Goal: Communication & Community: Participate in discussion

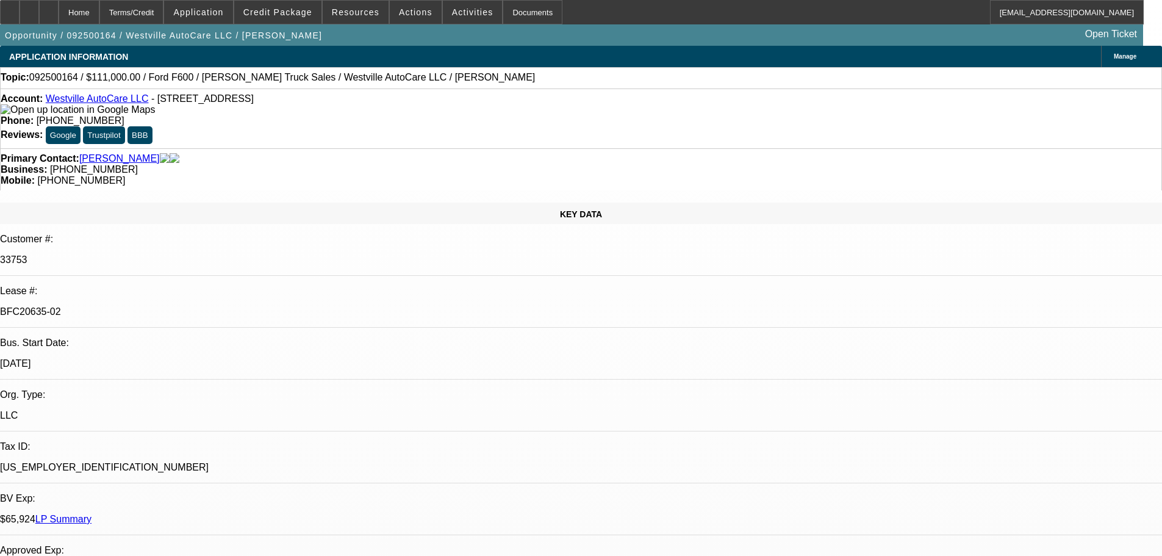
select select "0"
select select "2"
select select "0"
select select "6"
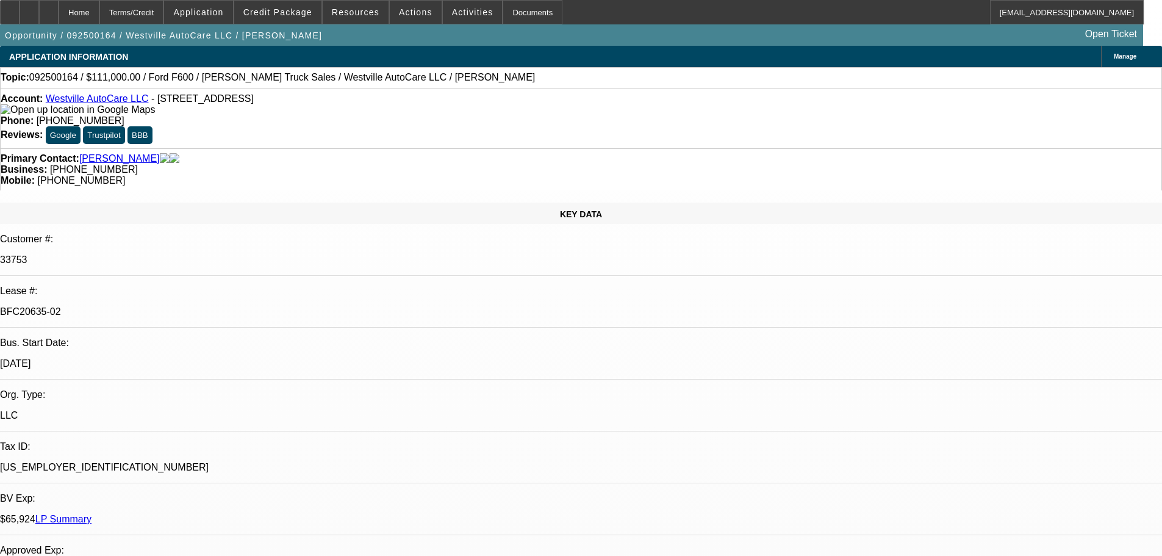
select select "0"
select select "2"
select select "0"
select select "6"
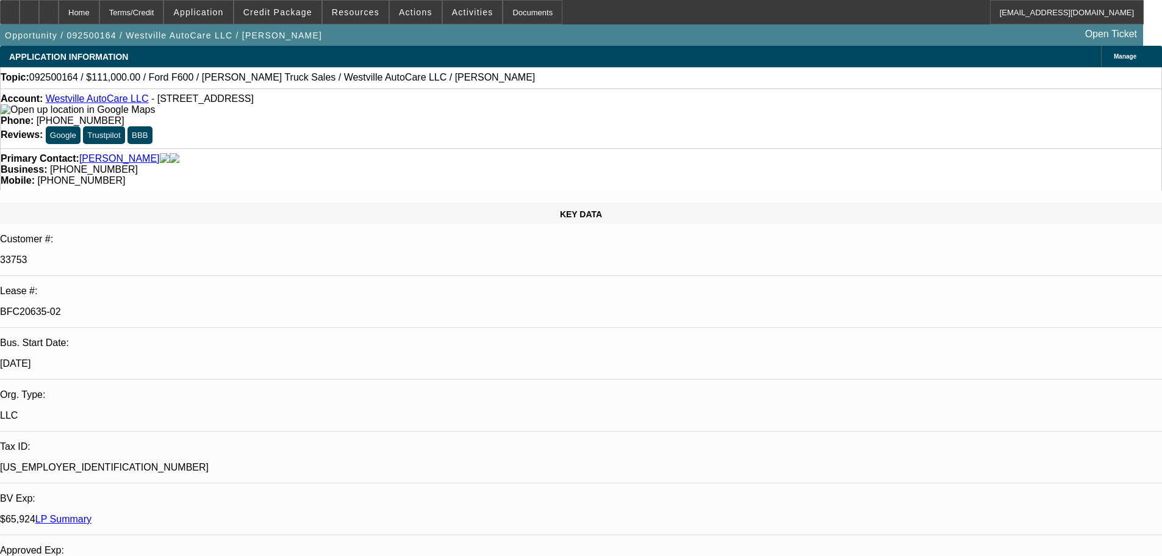
select select "0"
select select "2"
select select "0"
select select "6"
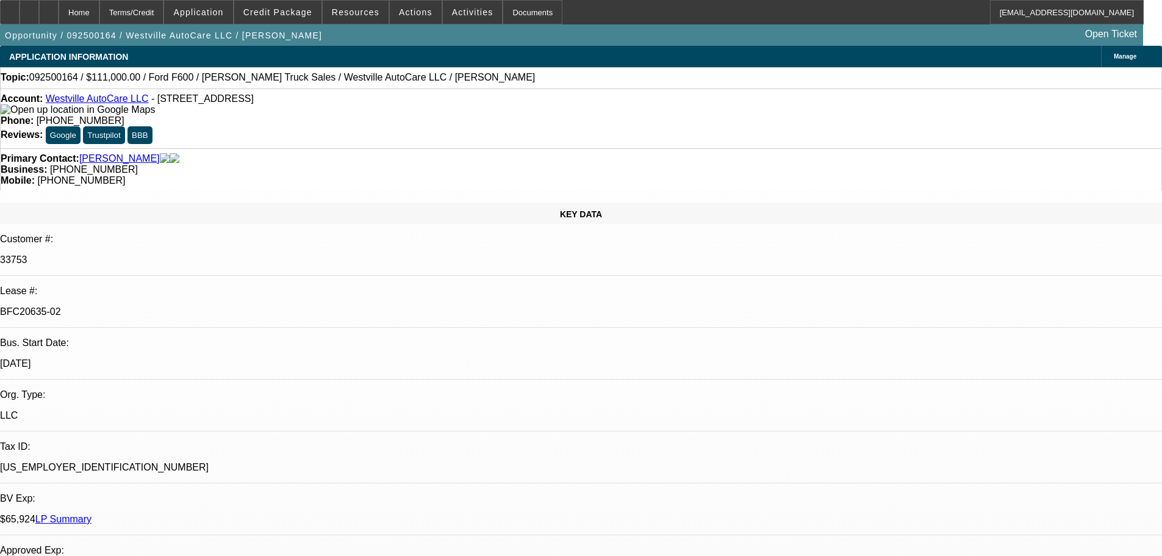
select select "0"
select select "2"
select select "0"
select select "6"
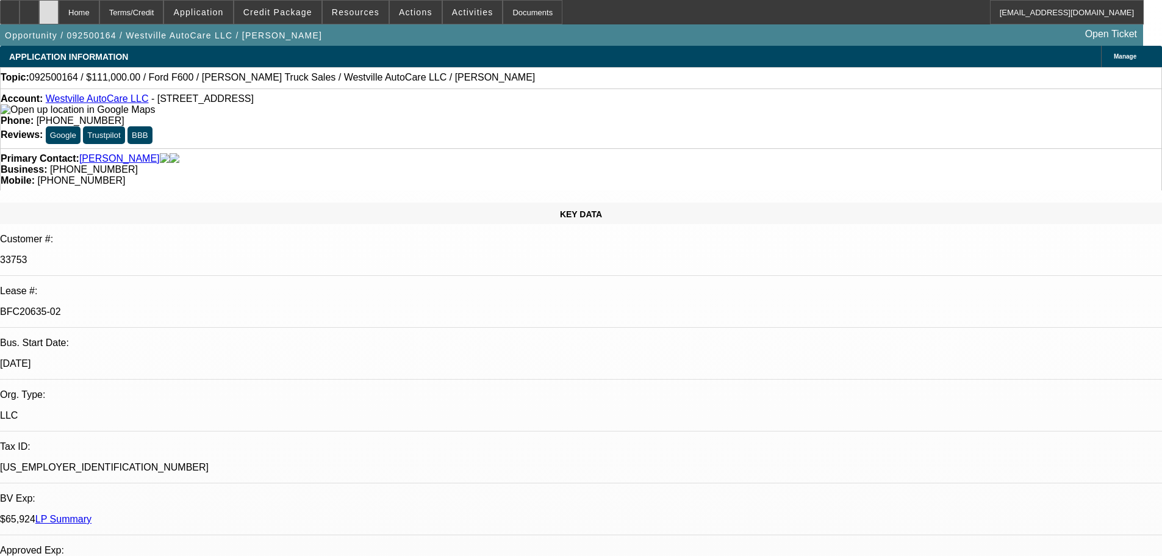
click at [59, 13] on div at bounding box center [49, 12] width 20 height 24
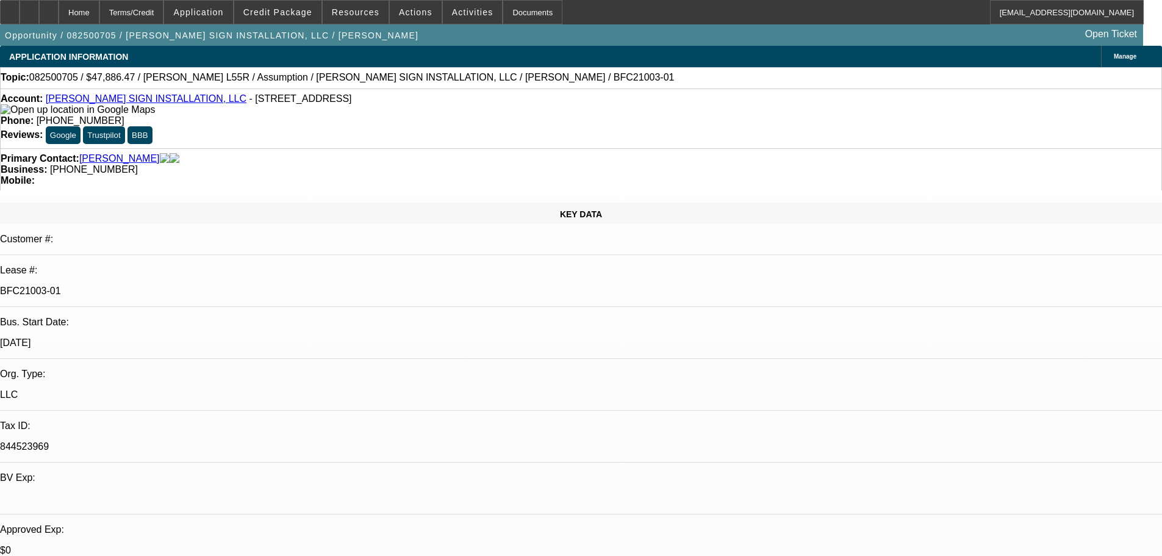
select select "0"
select select "2"
select select "0"
select select "6"
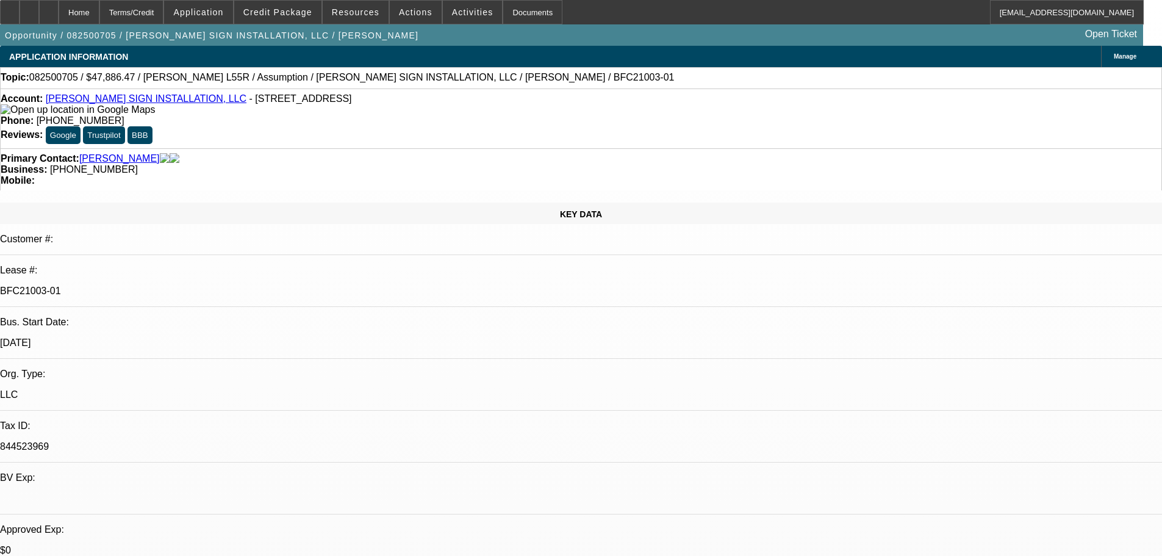
select select "0"
select select "2"
select select "0"
select select "6"
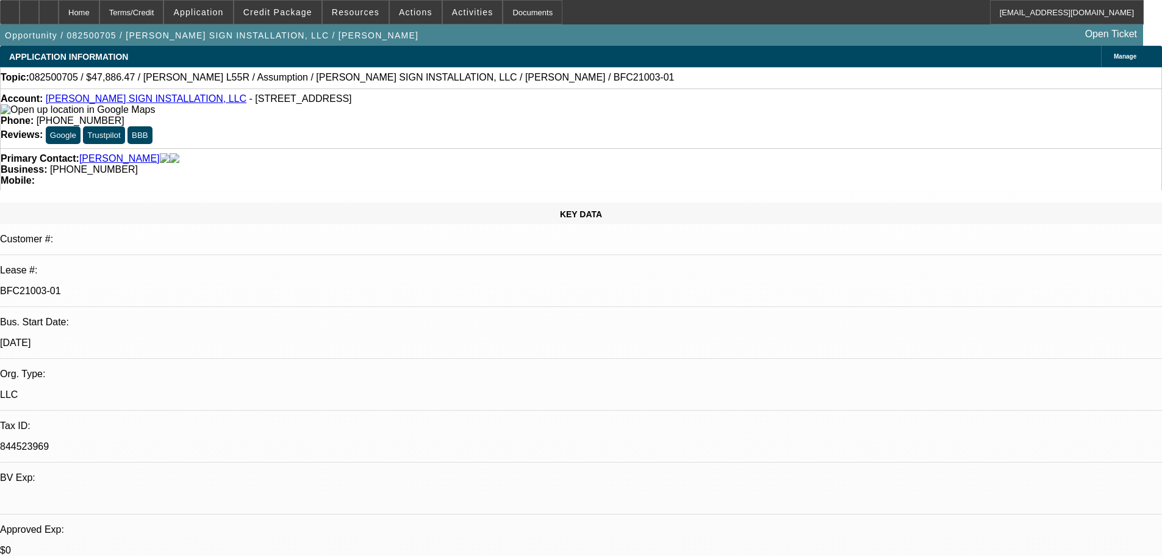
select select "0"
select select "2"
select select "0"
select select "6"
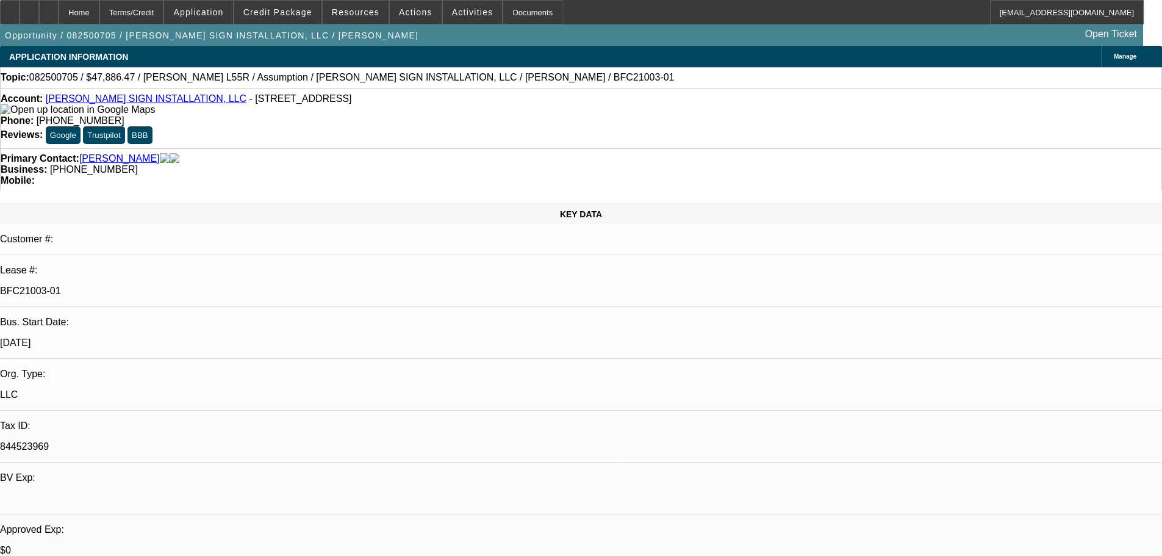
select select "0"
select select "2"
select select "0"
select select "6"
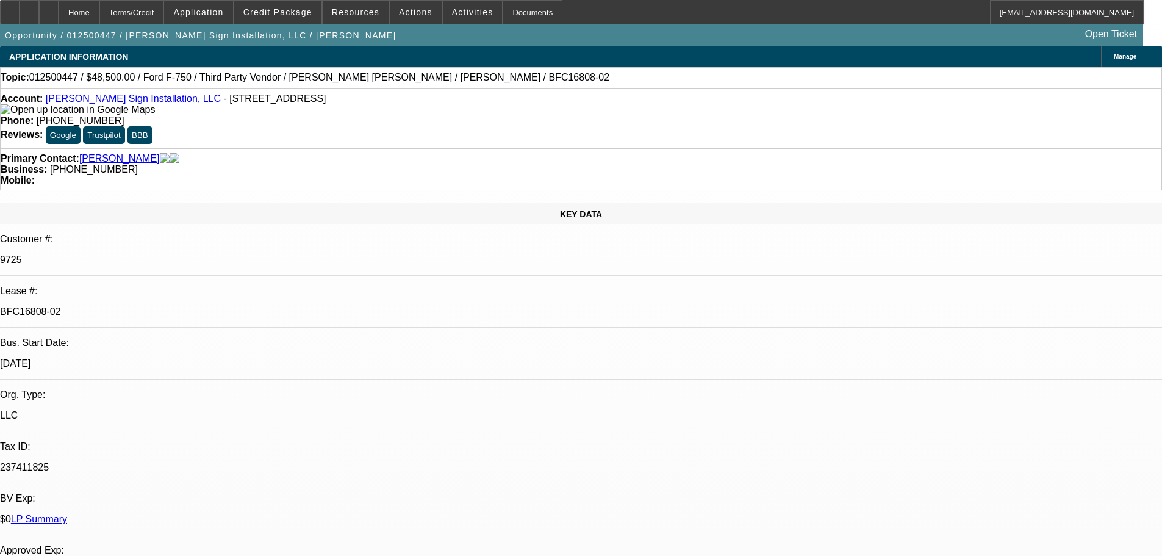
select select "0"
select select "6"
select select "0"
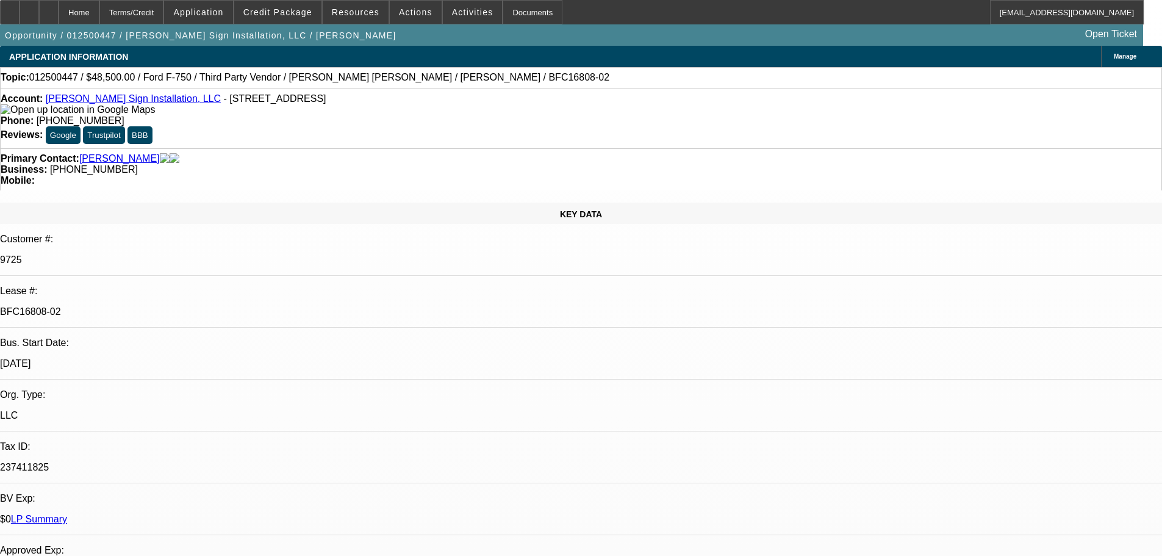
select select "0"
select select "6"
select select "0"
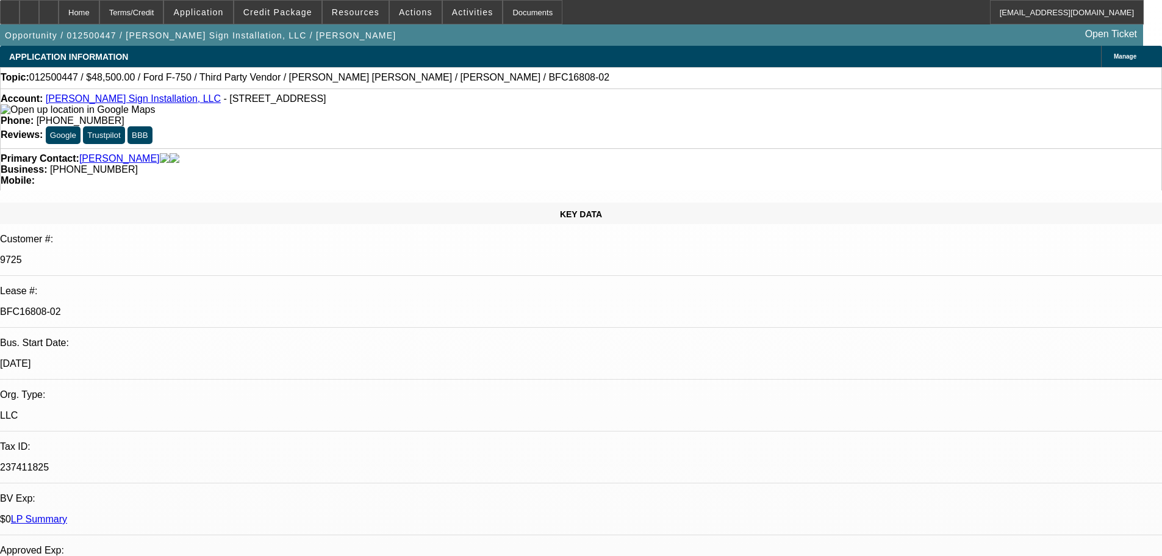
select select "0"
select select "6"
select select "0.1"
select select "2"
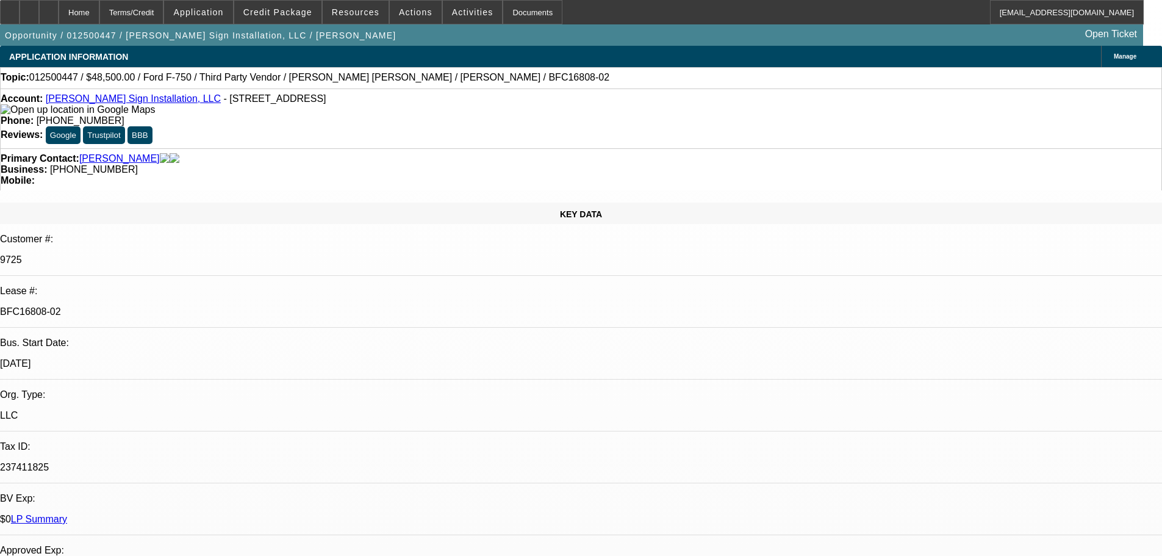
select select "0"
select select "6"
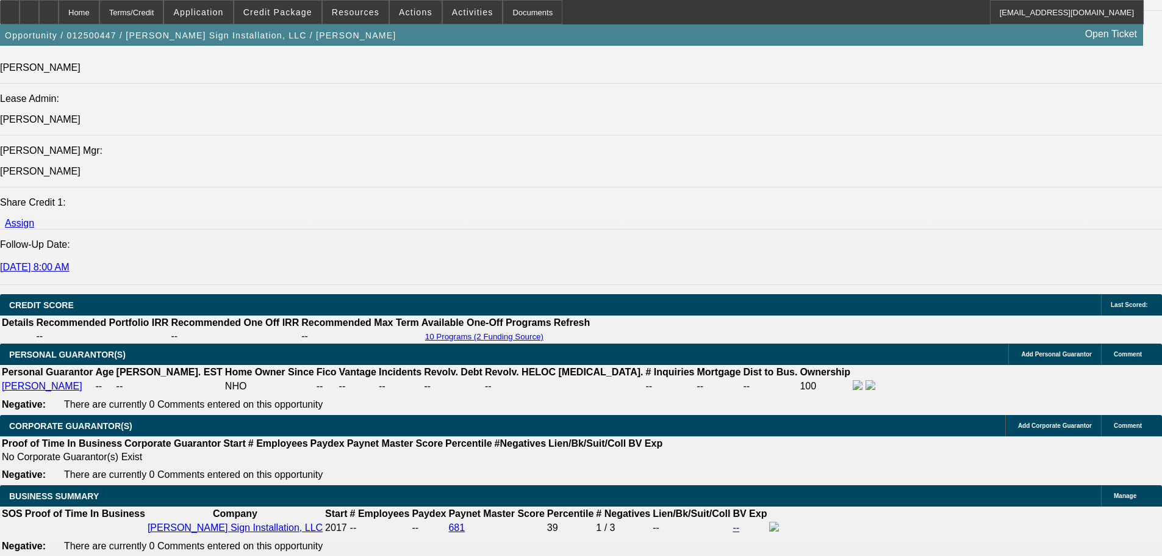
drag, startPoint x: 456, startPoint y: 261, endPoint x: 469, endPoint y: 359, distance: 98.4
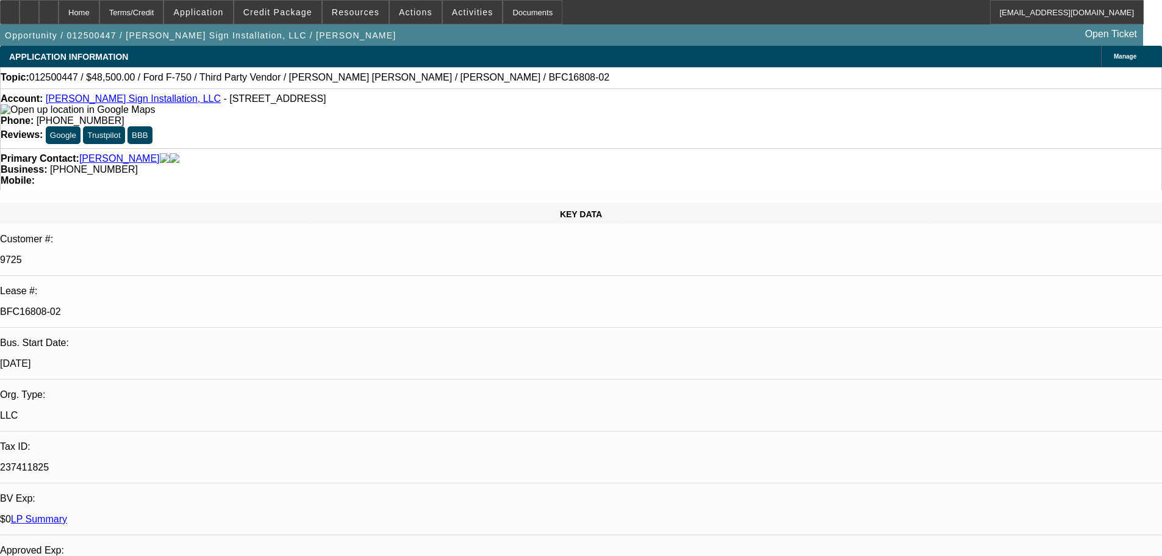
drag, startPoint x: 770, startPoint y: 301, endPoint x: 734, endPoint y: 133, distance: 171.6
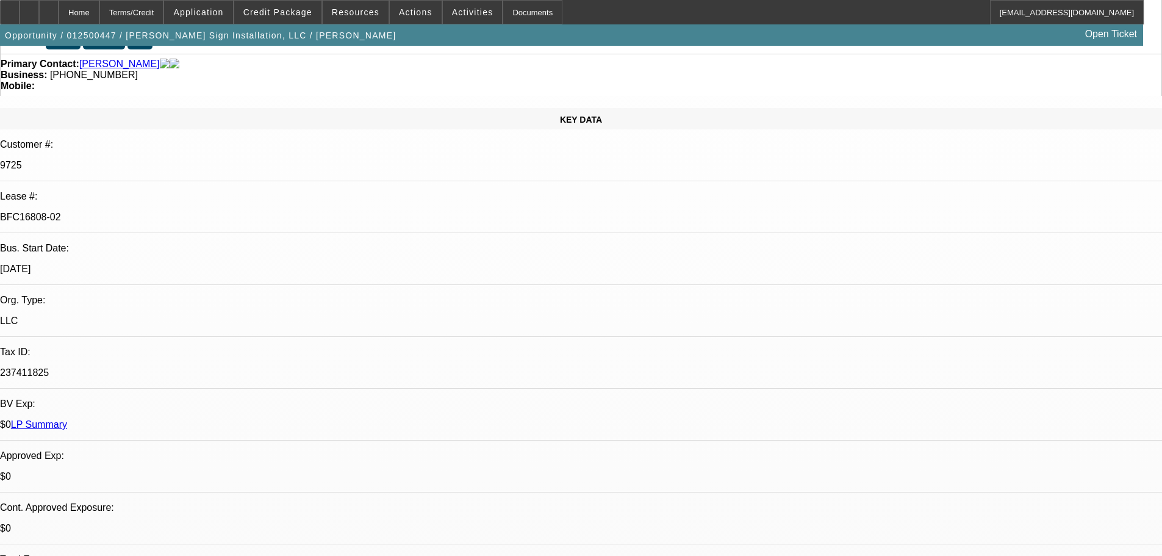
scroll to position [126, 0]
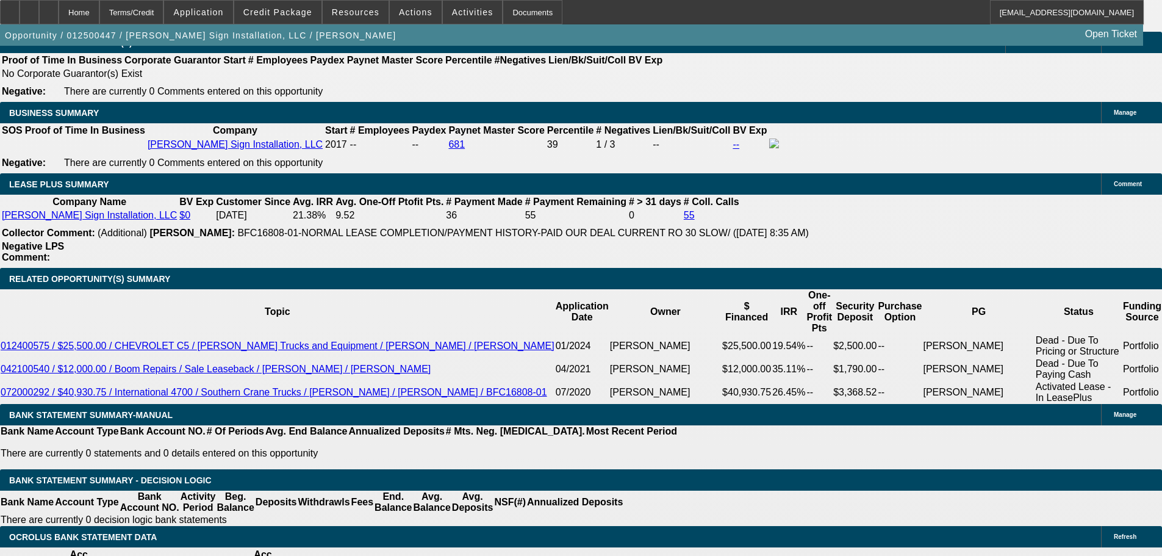
drag, startPoint x: 410, startPoint y: 306, endPoint x: 432, endPoint y: 438, distance: 134.2
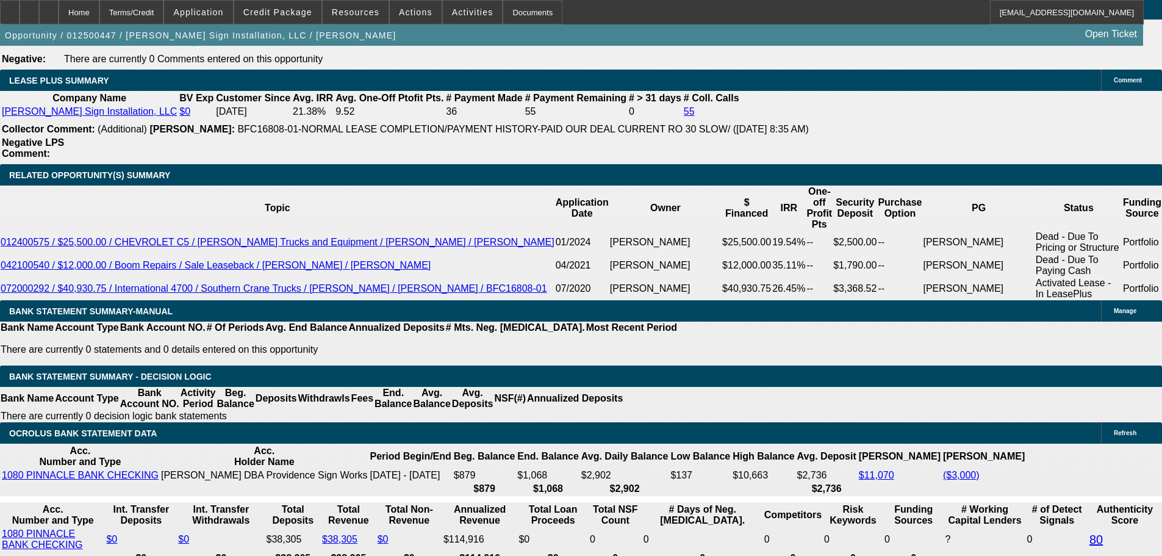
scroll to position [2005, 0]
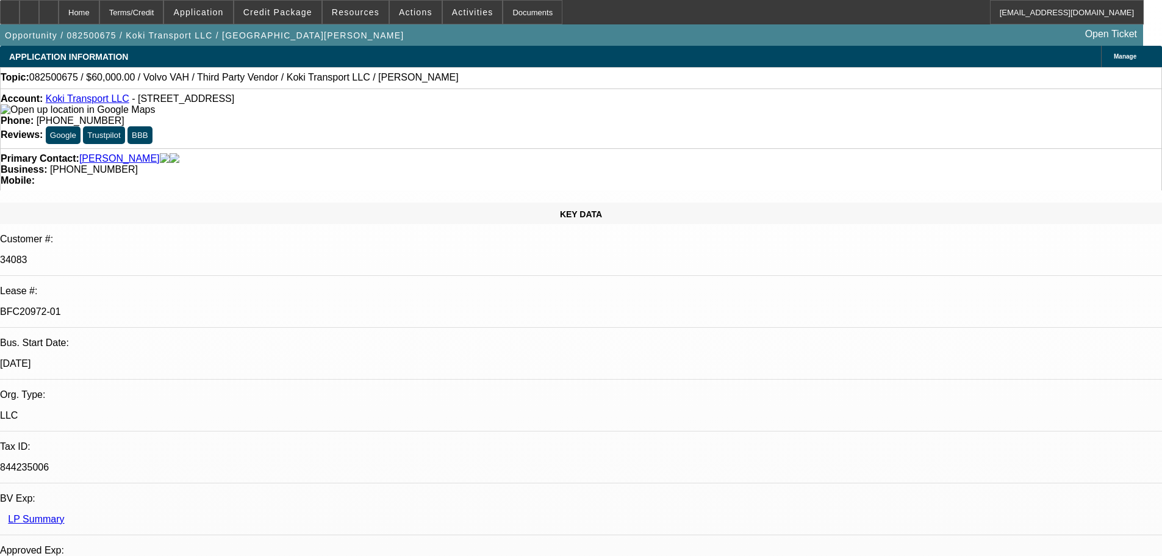
select select "0.2"
select select "2"
select select "0"
select select "6"
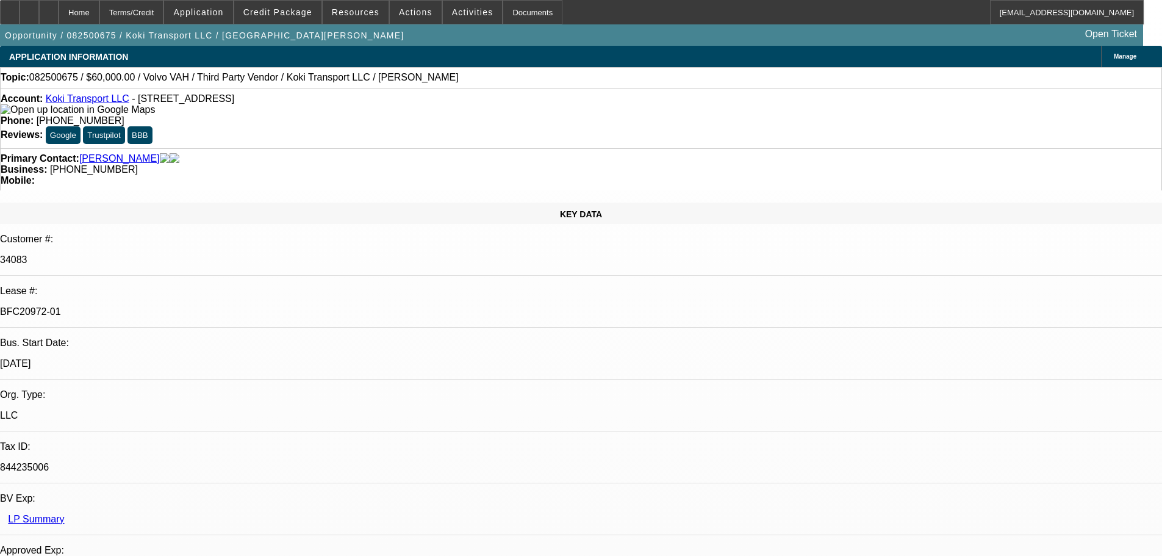
select select "0"
select select "2"
select select "0.1"
select select "4"
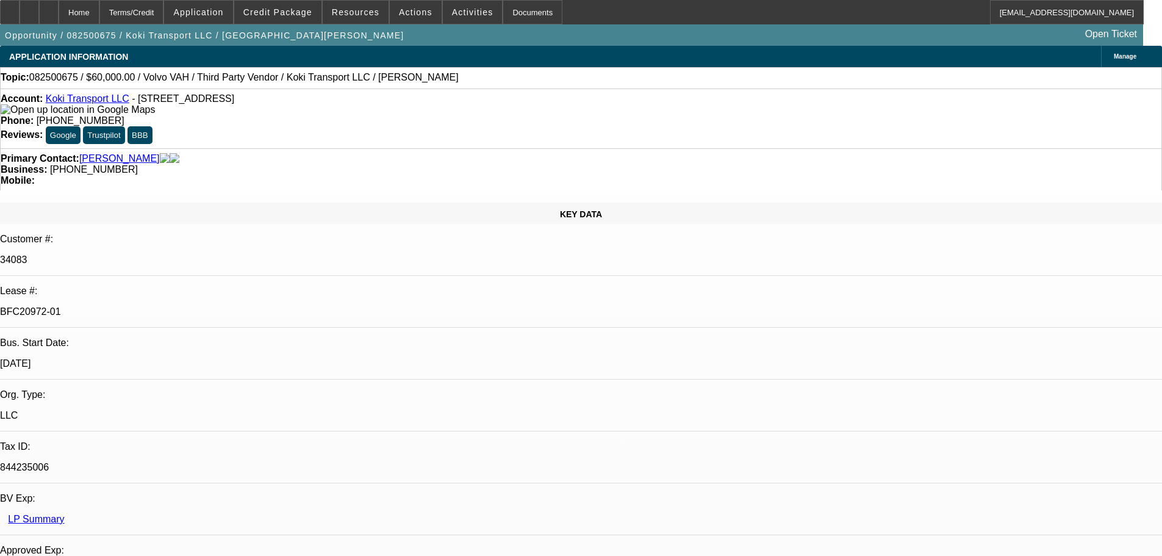
select select "0.2"
select select "2"
select select "0.1"
select select "4"
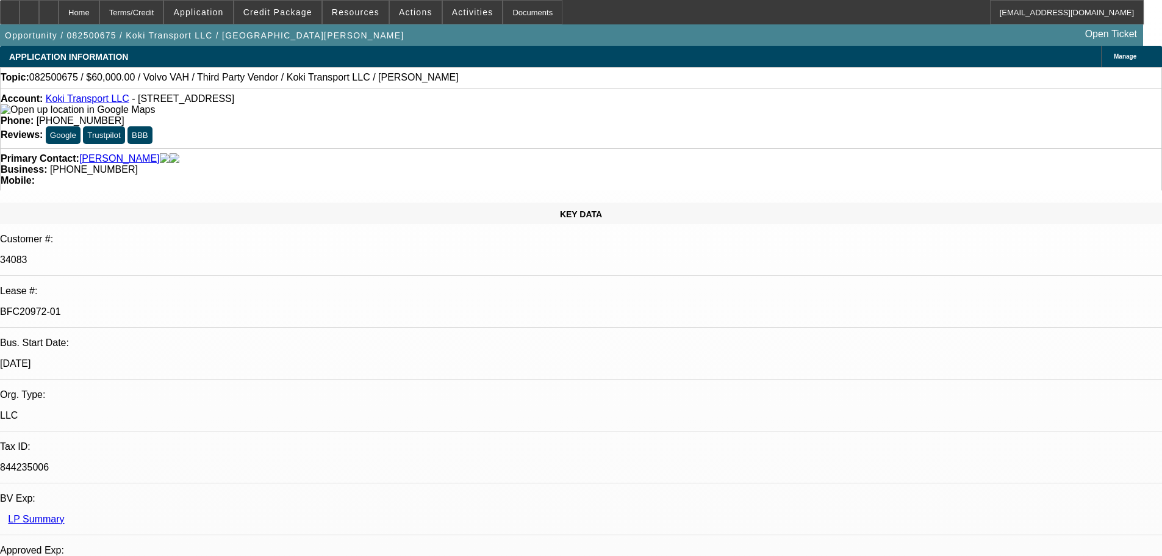
select select "0.15"
select select "2"
select select "0.1"
select select "4"
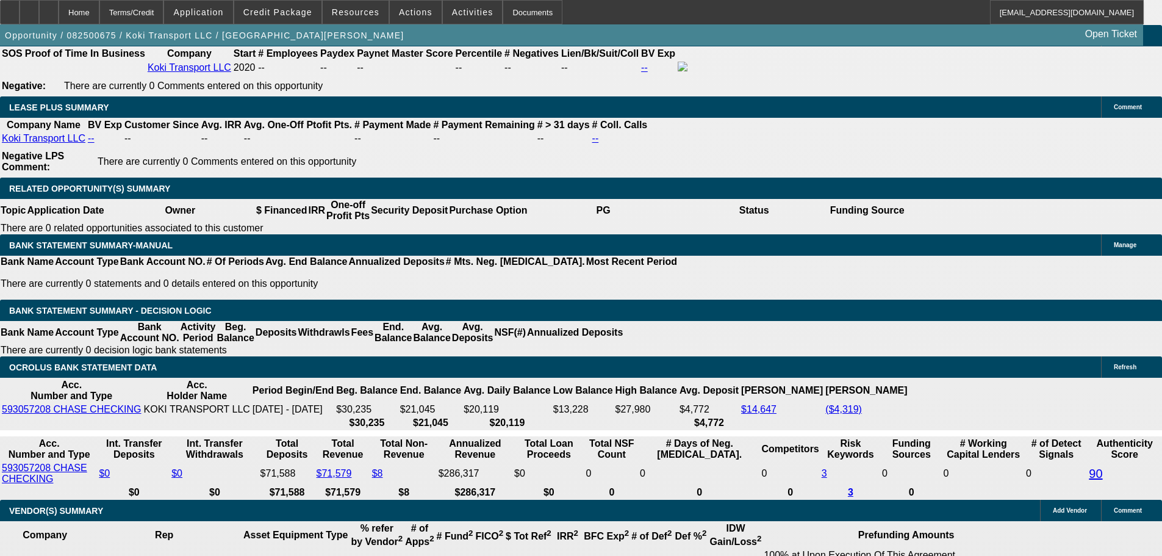
scroll to position [49, 0]
click at [59, 9] on div at bounding box center [49, 12] width 20 height 24
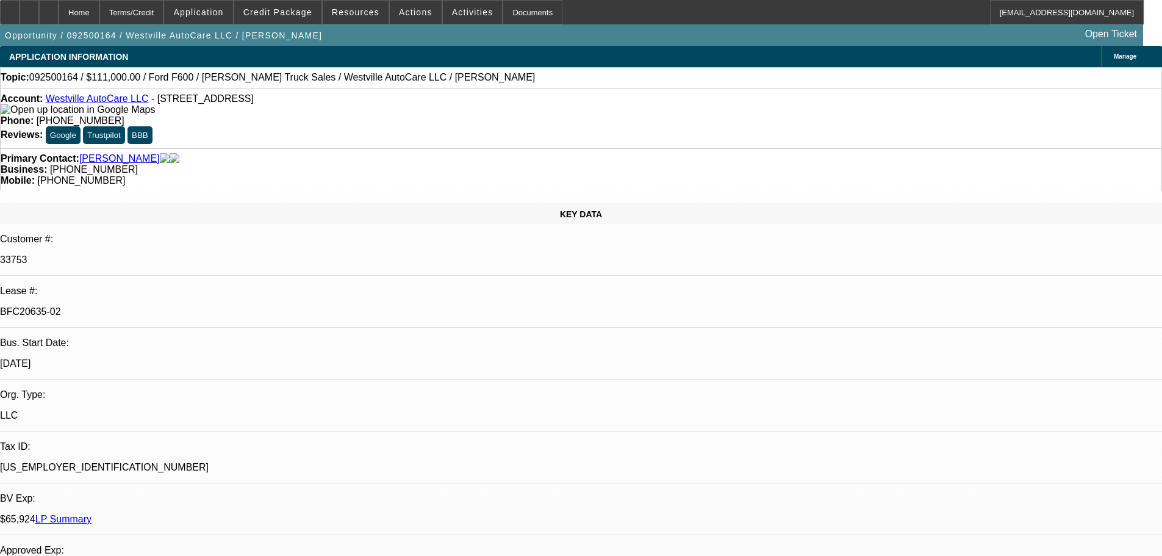
select select "0"
select select "2"
select select "0"
select select "6"
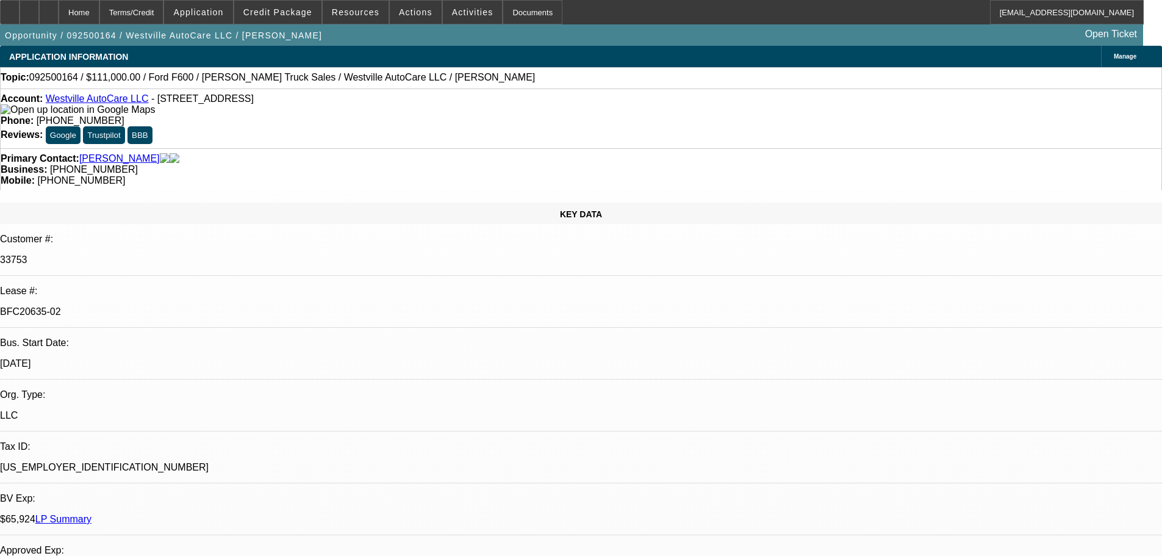
select select "0"
select select "2"
select select "0"
select select "6"
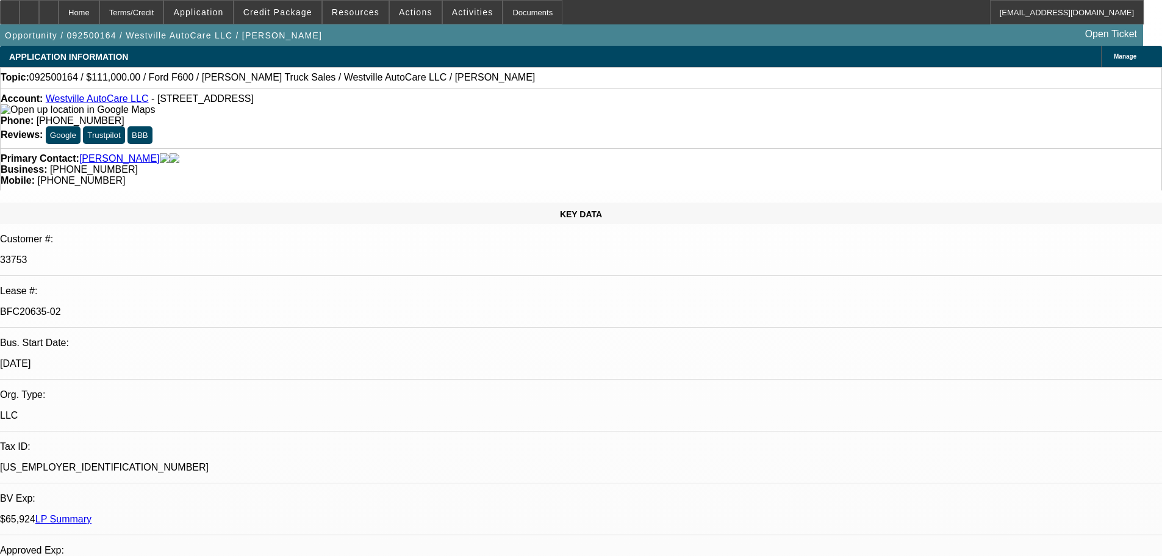
select select "0"
select select "2"
select select "0"
select select "6"
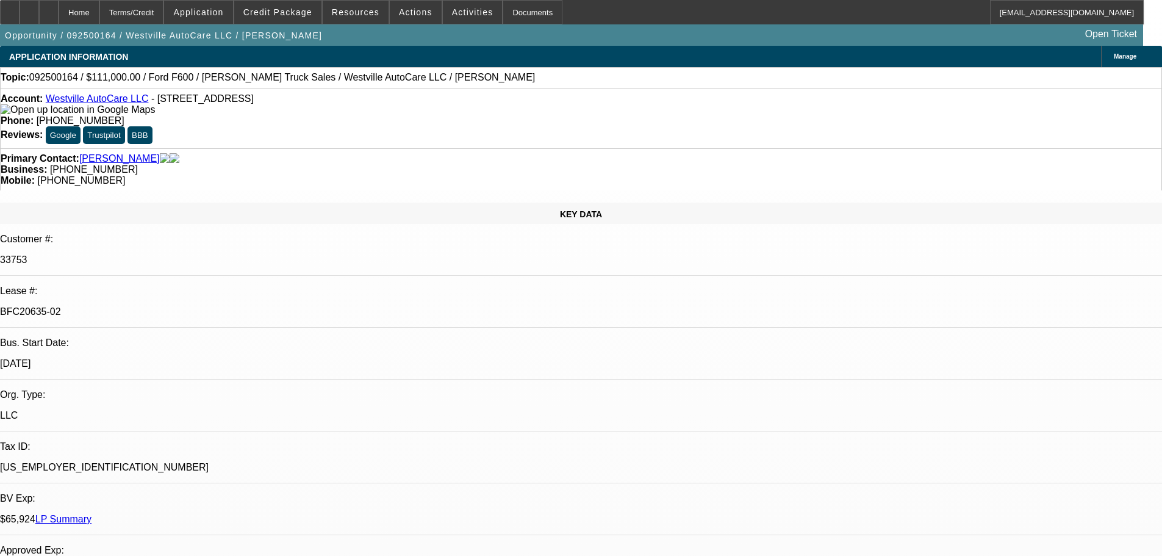
select select "0"
select select "2"
select select "0"
select select "6"
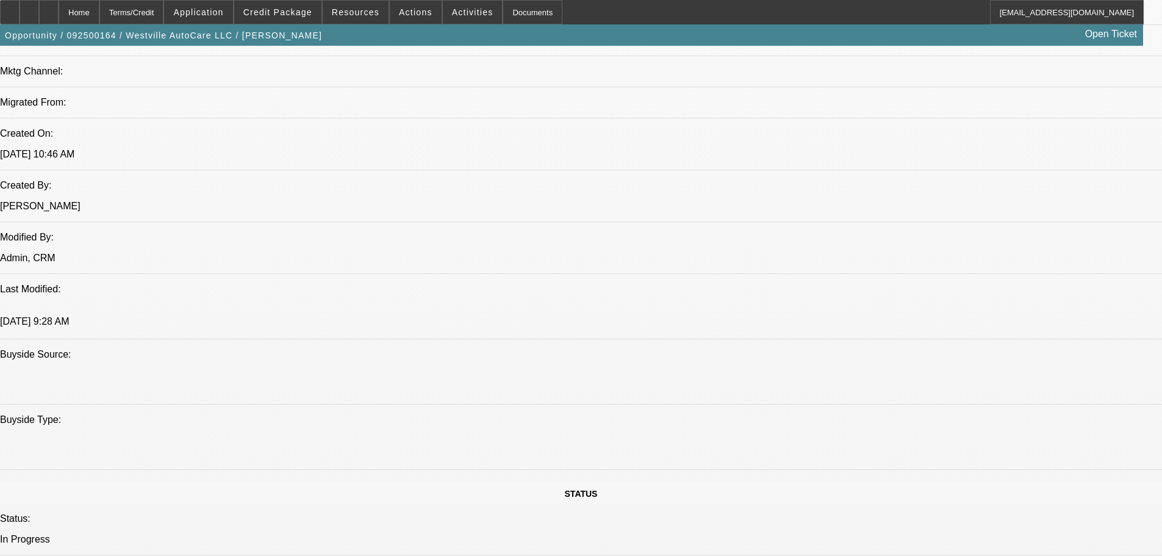
scroll to position [2102, 0]
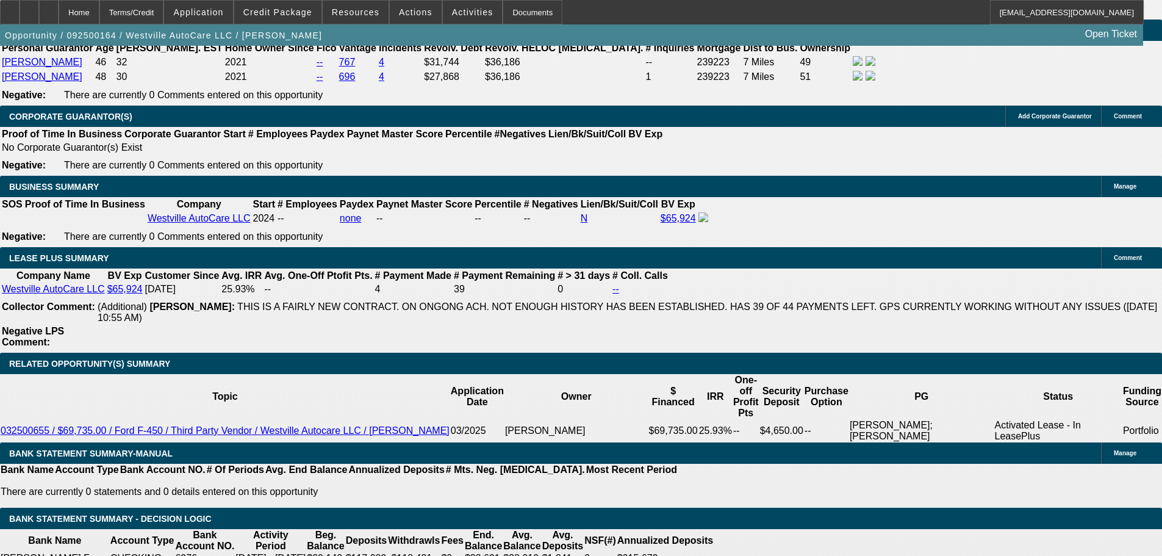
drag, startPoint x: 381, startPoint y: 329, endPoint x: 405, endPoint y: 357, distance: 36.8
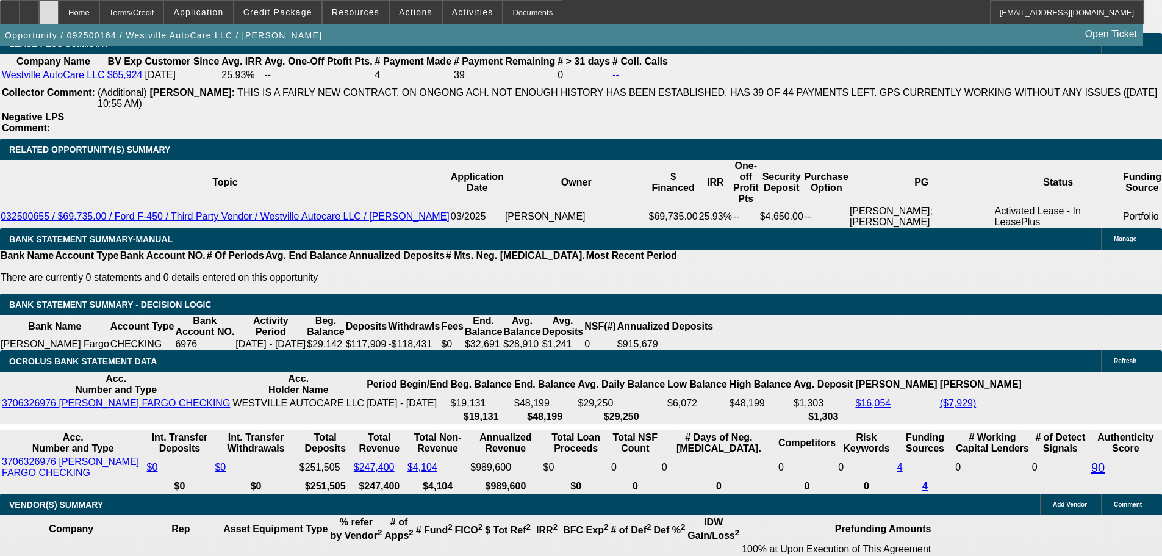
click at [59, 17] on div at bounding box center [49, 12] width 20 height 24
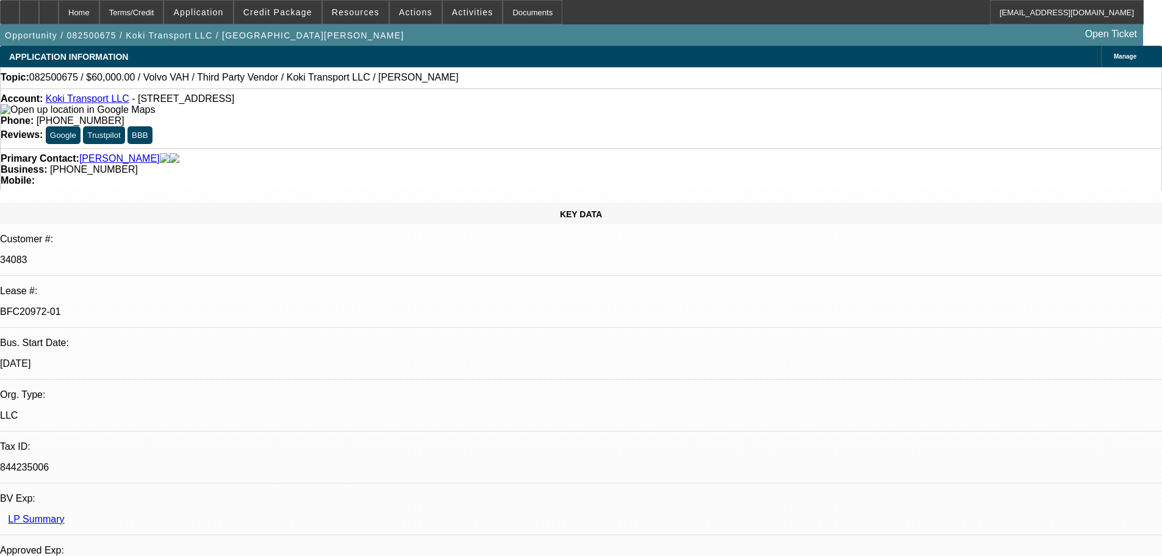
select select "0.2"
select select "2"
select select "0"
select select "6"
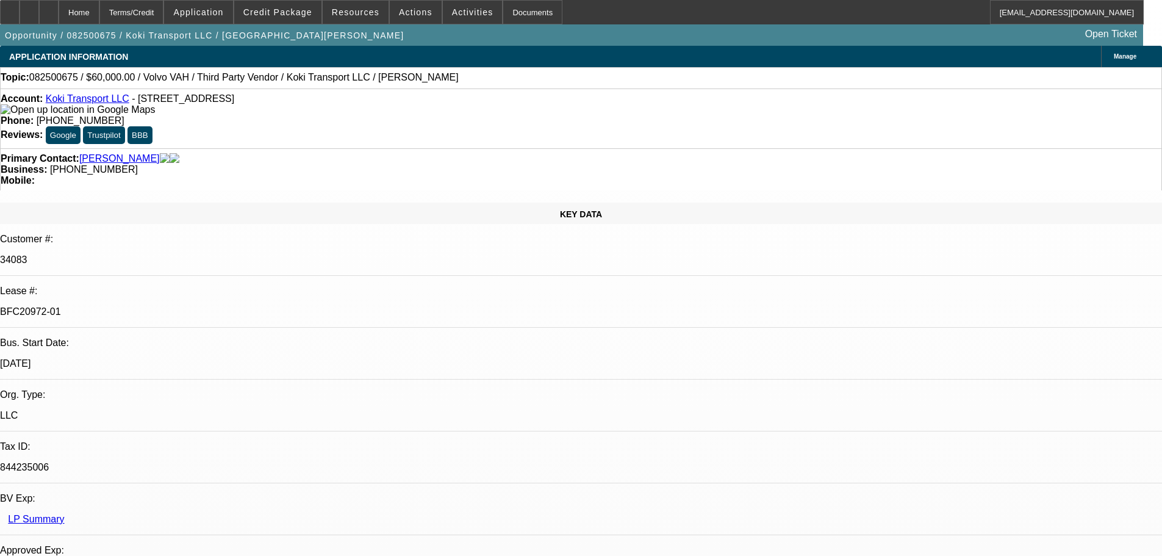
select select "0"
select select "2"
select select "0.1"
select select "4"
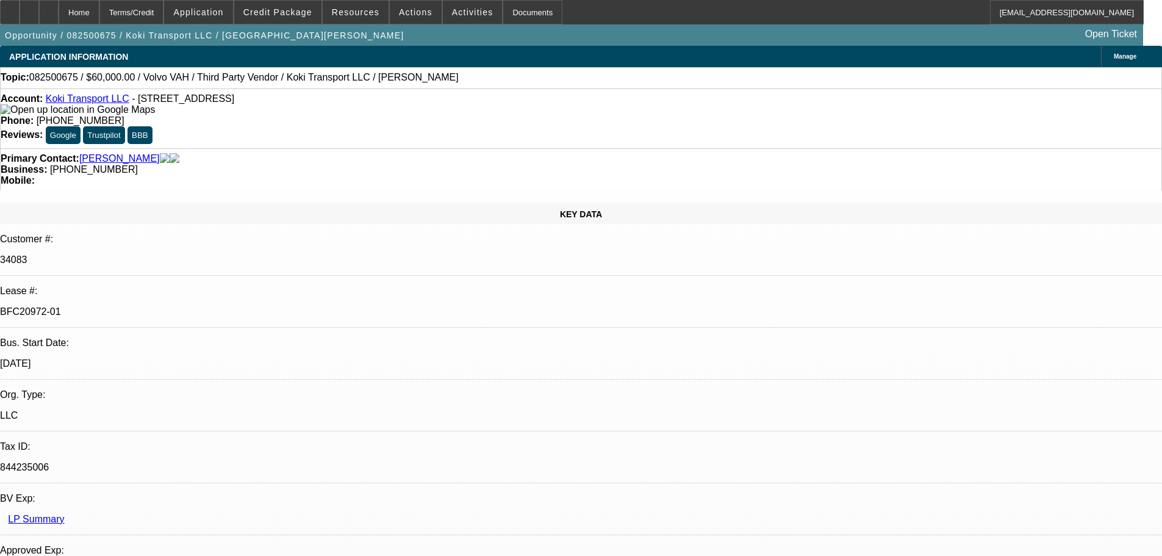
select select "0.2"
select select "2"
select select "0.1"
select select "4"
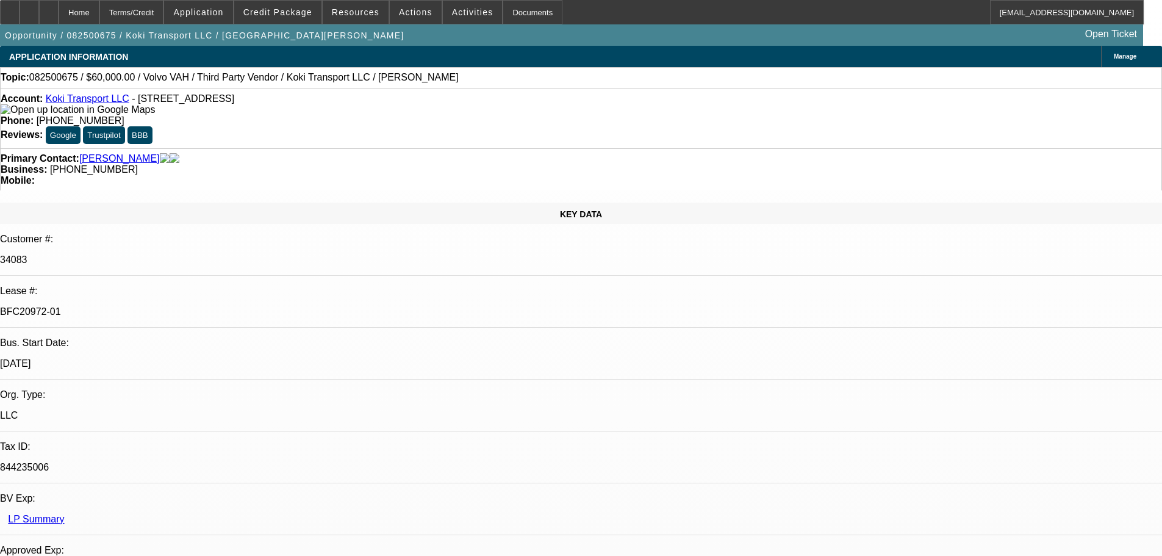
select select "0.15"
select select "2"
select select "0.1"
select select "4"
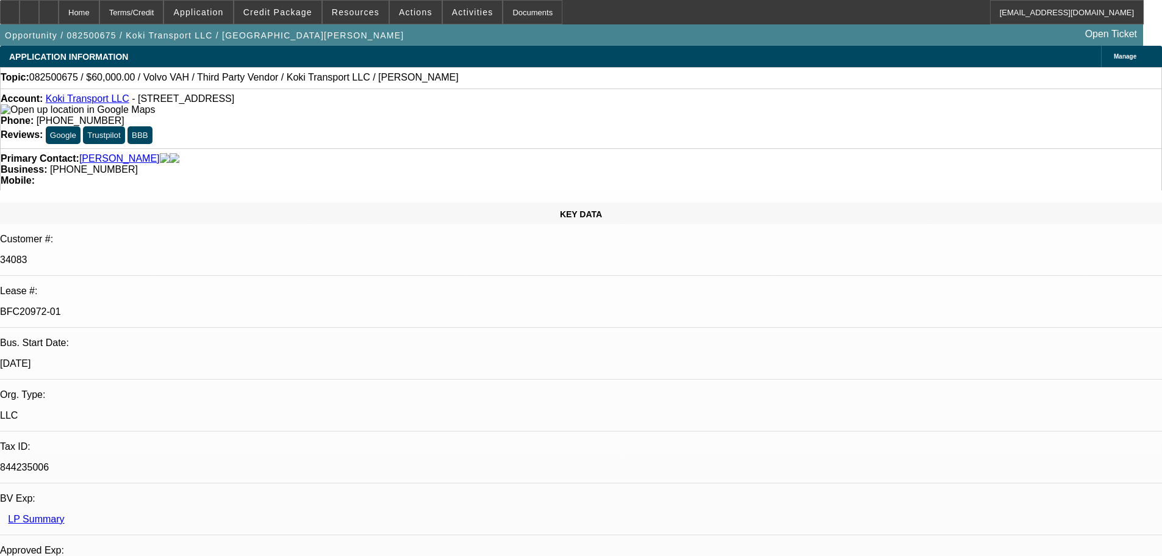
drag, startPoint x: 491, startPoint y: 135, endPoint x: 438, endPoint y: 132, distance: 53.1
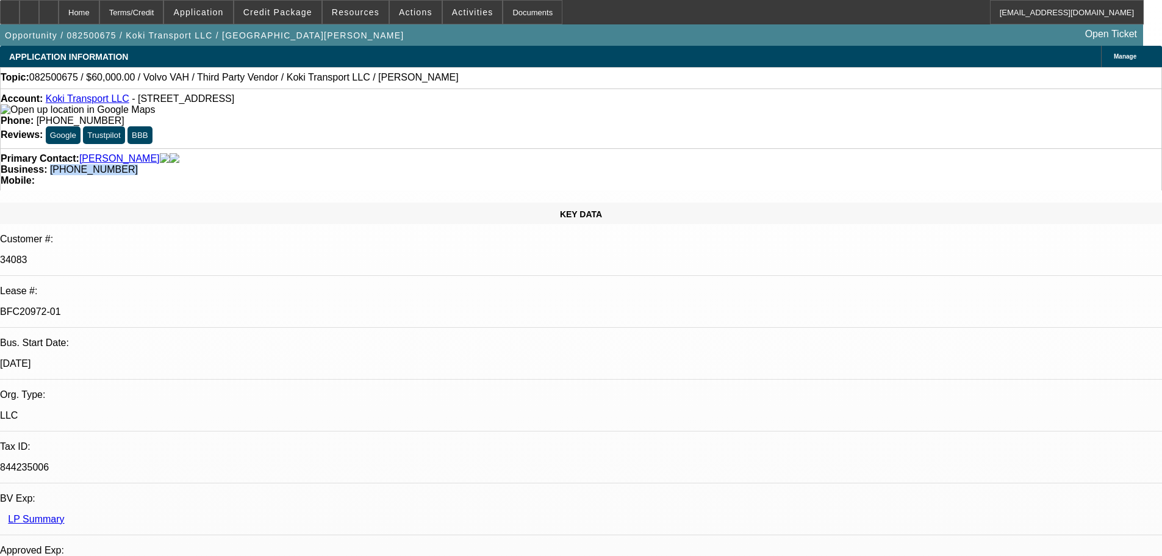
click at [138, 164] on span "[PHONE_NUMBER]" at bounding box center [94, 169] width 88 height 10
copy span "[PHONE_NUMBER]"
click at [319, 153] on div "Primary Contact: [PERSON_NAME]" at bounding box center [581, 158] width 1161 height 11
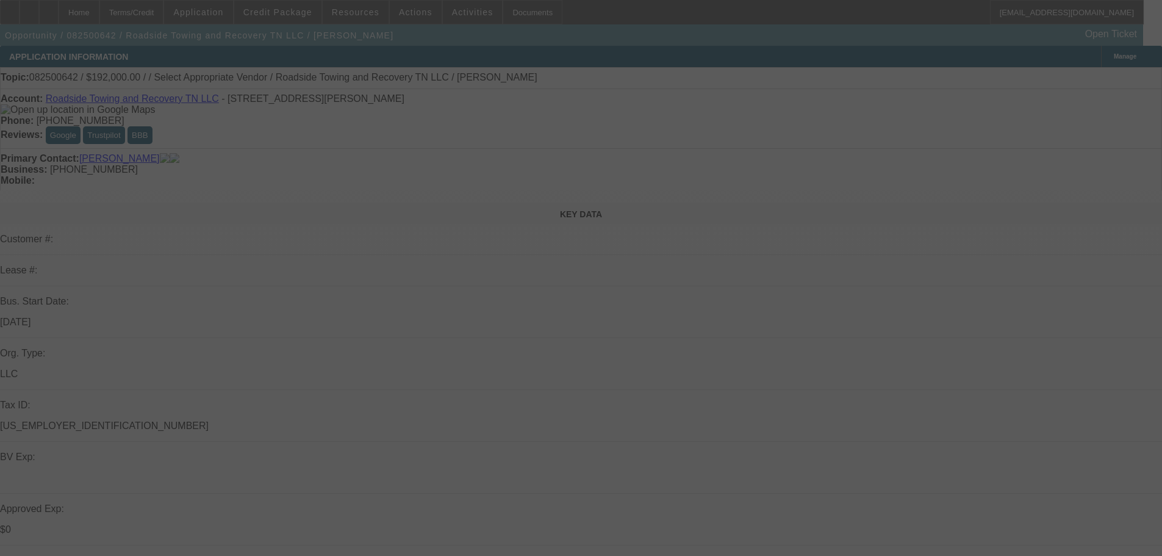
select select "0.2"
select select "2"
select select "0.1"
select select "4"
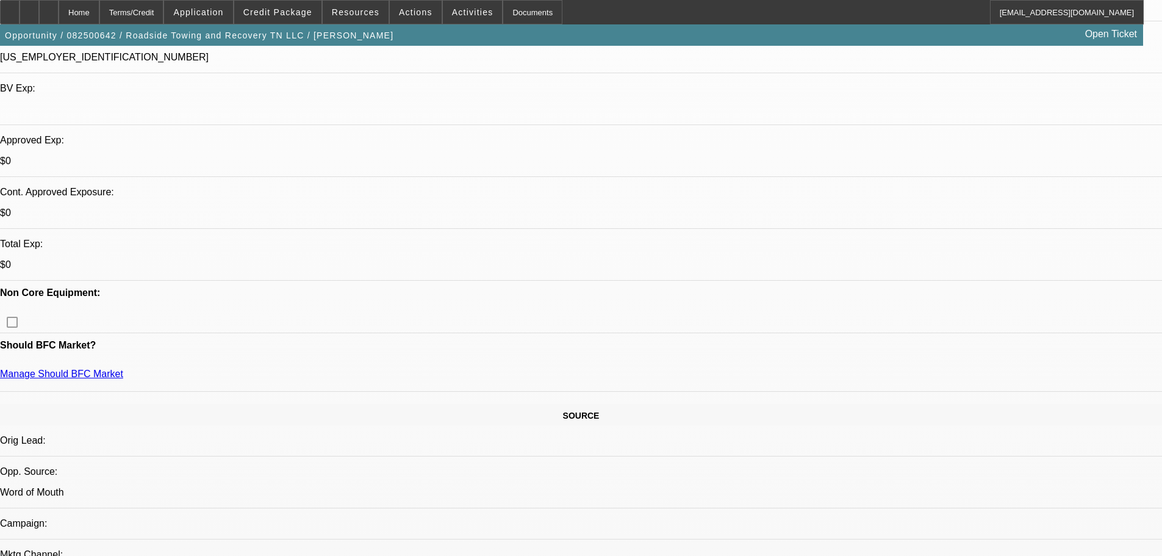
drag, startPoint x: 450, startPoint y: 384, endPoint x: 459, endPoint y: 441, distance: 58.2
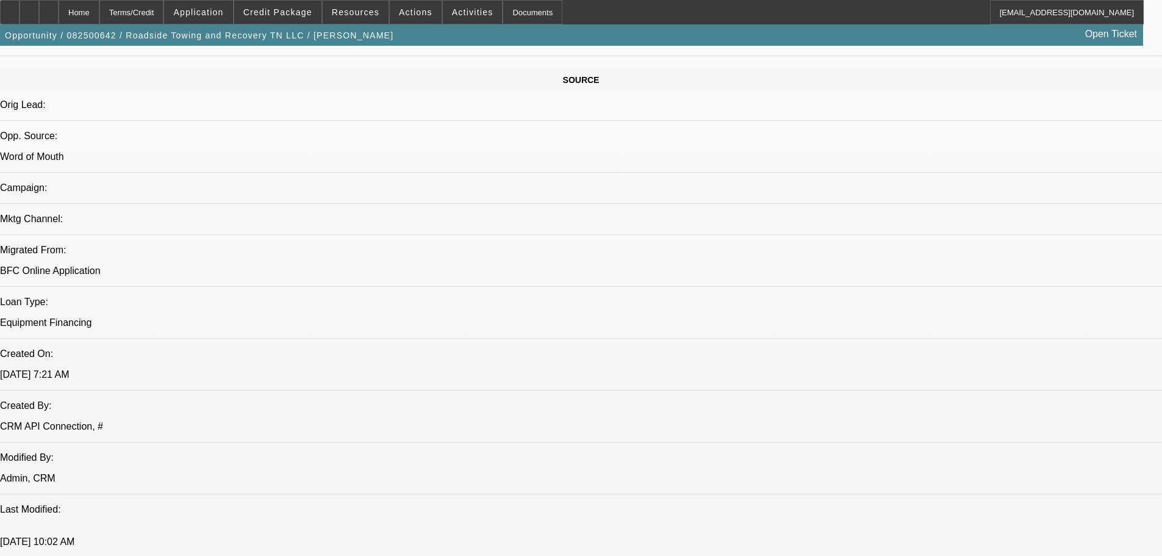
drag, startPoint x: 429, startPoint y: 261, endPoint x: 452, endPoint y: 401, distance: 142.3
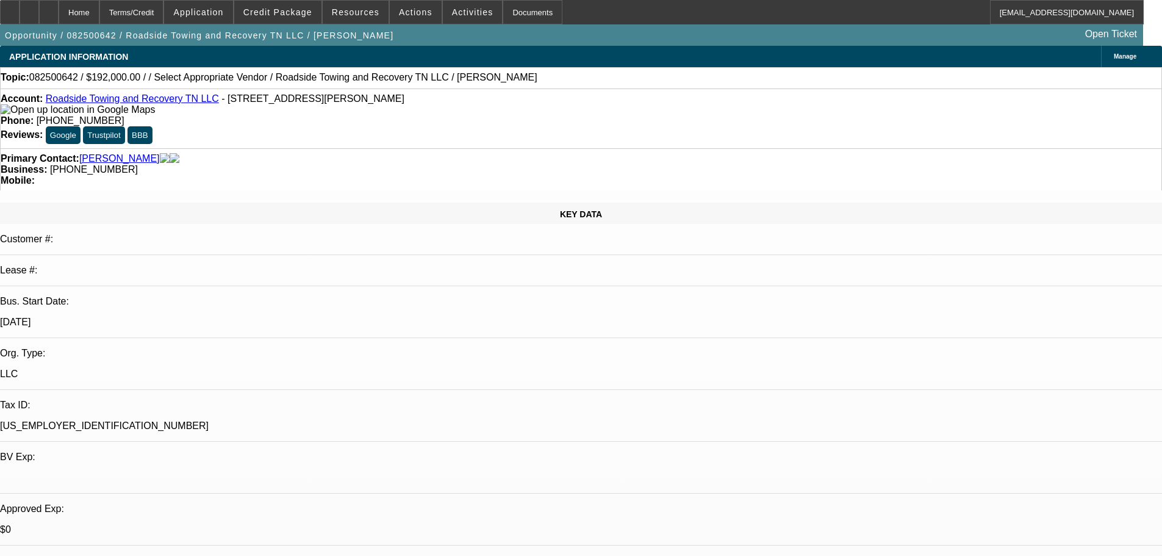
drag, startPoint x: 506, startPoint y: 416, endPoint x: 468, endPoint y: 243, distance: 176.8
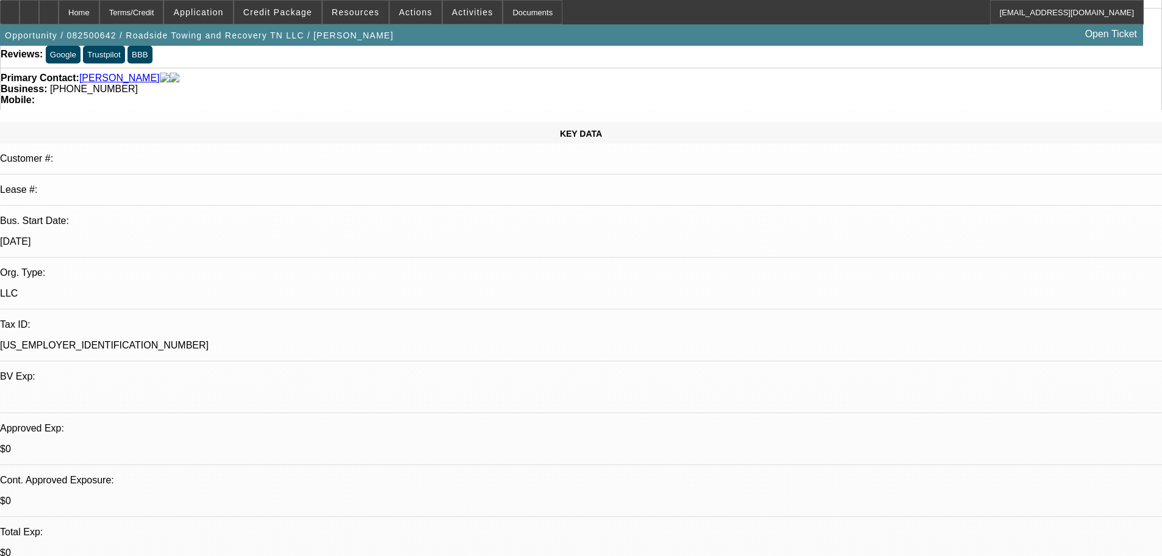
drag, startPoint x: 422, startPoint y: 224, endPoint x: 417, endPoint y: 314, distance: 90.4
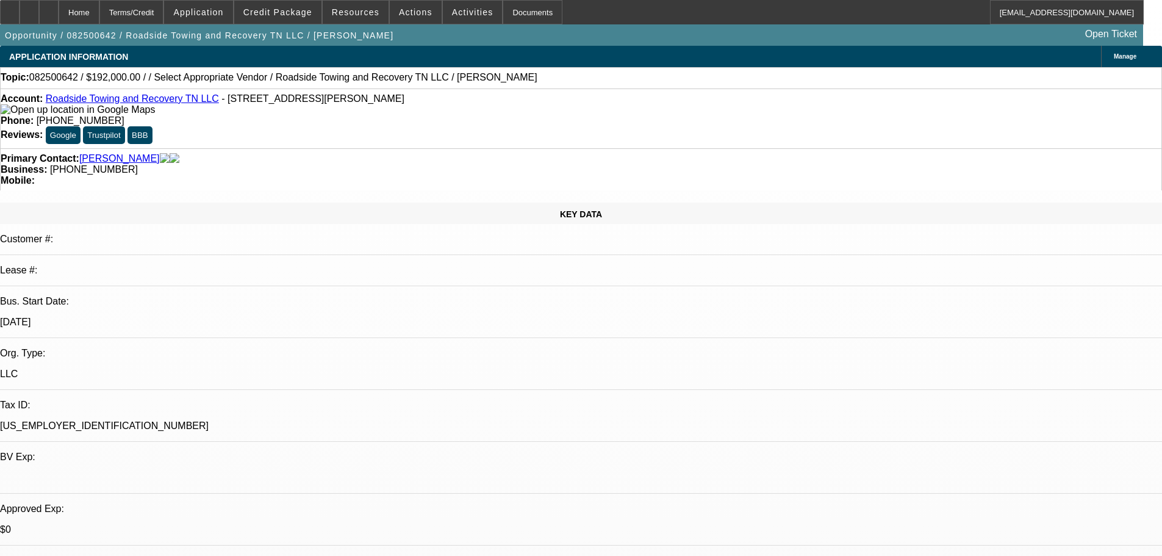
drag, startPoint x: 417, startPoint y: 314, endPoint x: 393, endPoint y: 195, distance: 121.9
click at [415, 9] on span "Actions" at bounding box center [416, 12] width 34 height 10
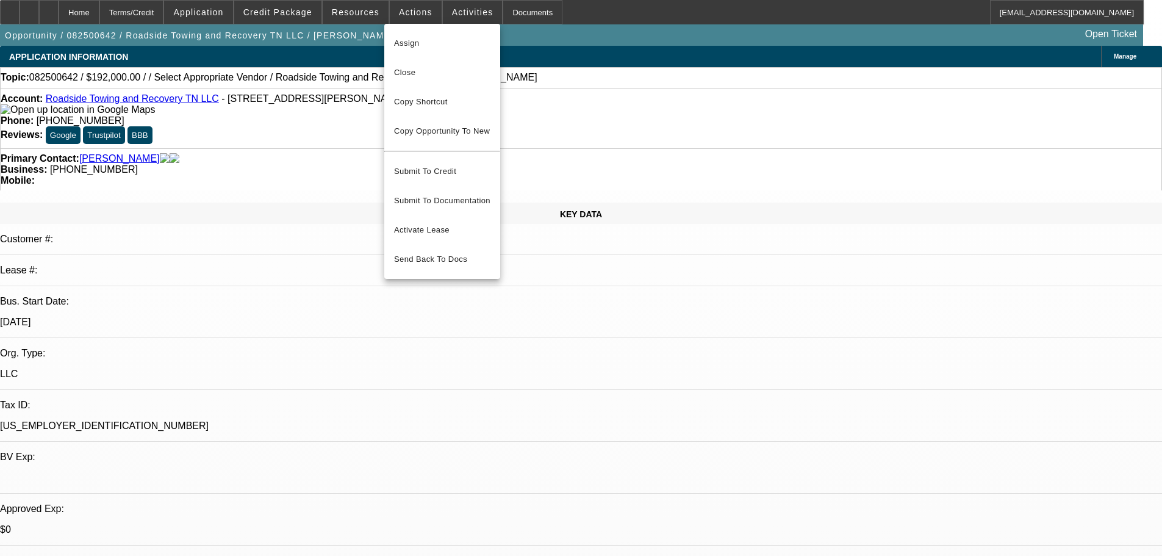
click at [674, 334] on div at bounding box center [581, 278] width 1162 height 556
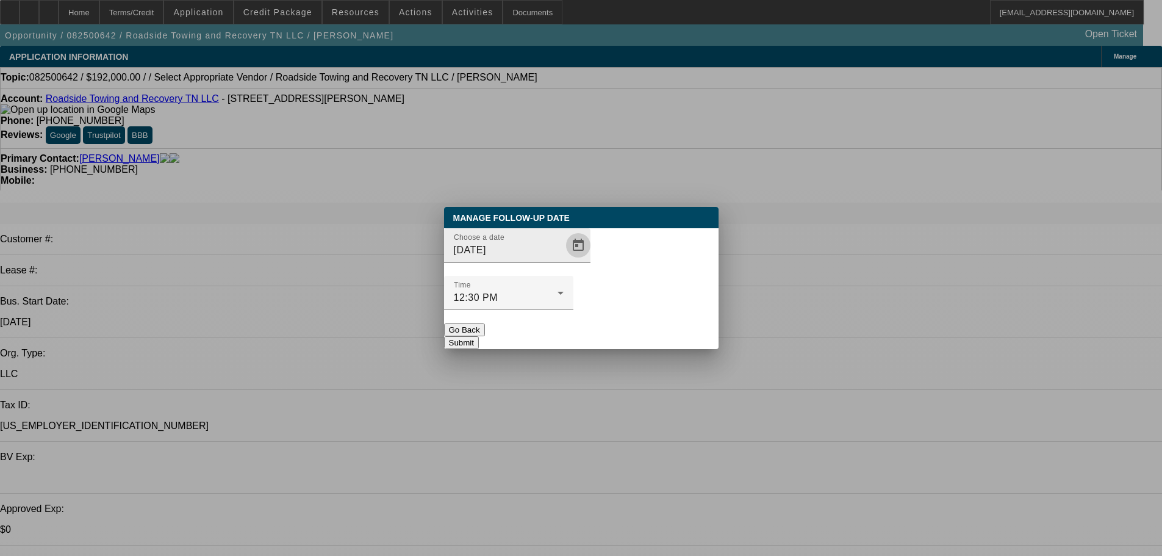
click at [564, 260] on span "Open calendar" at bounding box center [578, 245] width 29 height 29
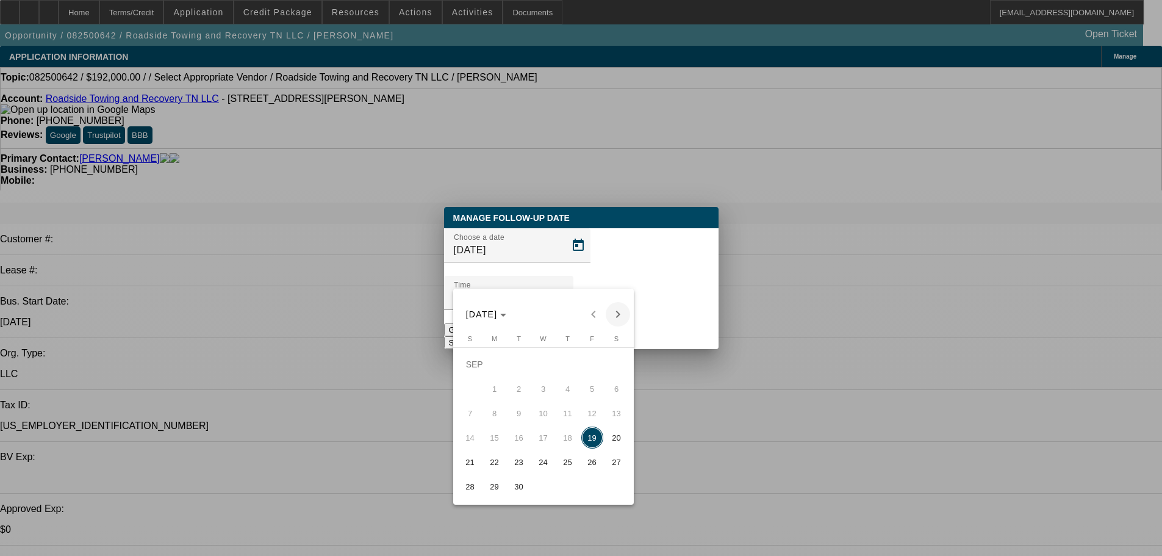
click at [611, 314] on span "Next month" at bounding box center [618, 314] width 24 height 24
click at [467, 439] on span "19" at bounding box center [470, 438] width 22 height 22
type input "10/19/2025"
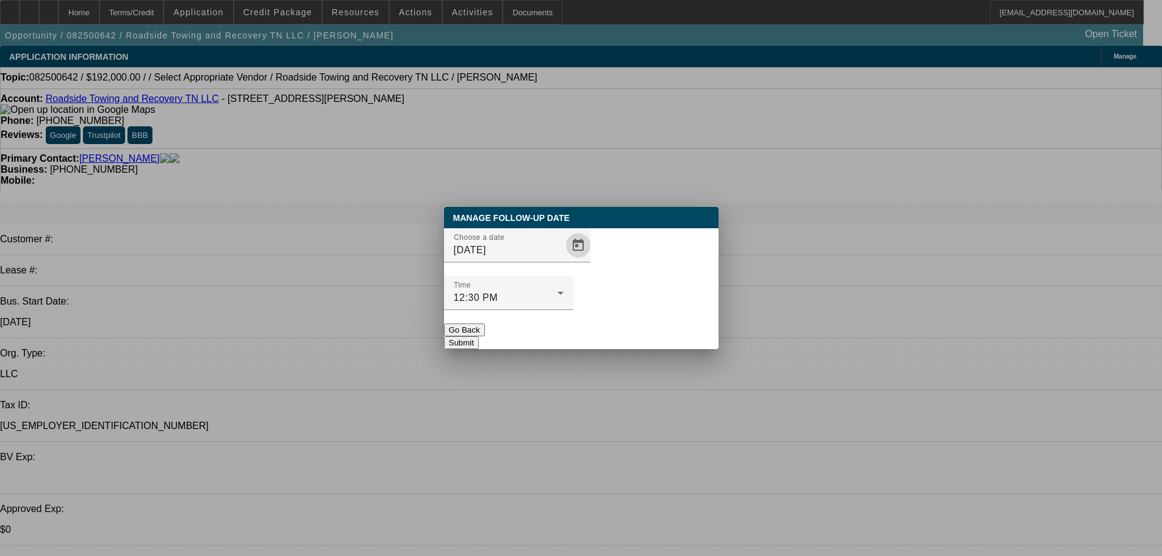
click at [479, 336] on button "Submit" at bounding box center [461, 342] width 35 height 13
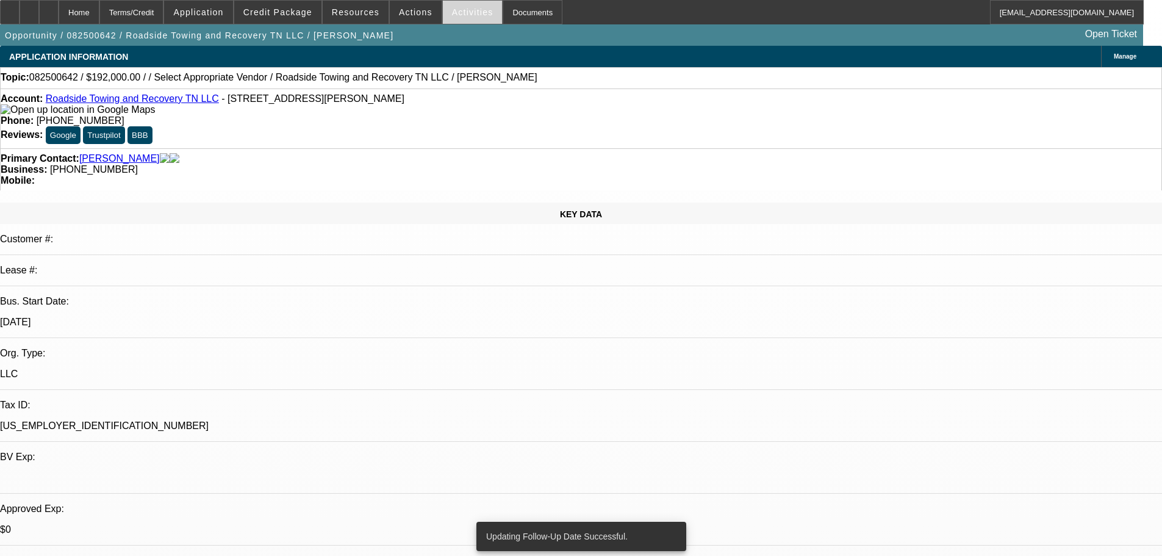
click at [452, 15] on span "Activities" at bounding box center [472, 12] width 41 height 10
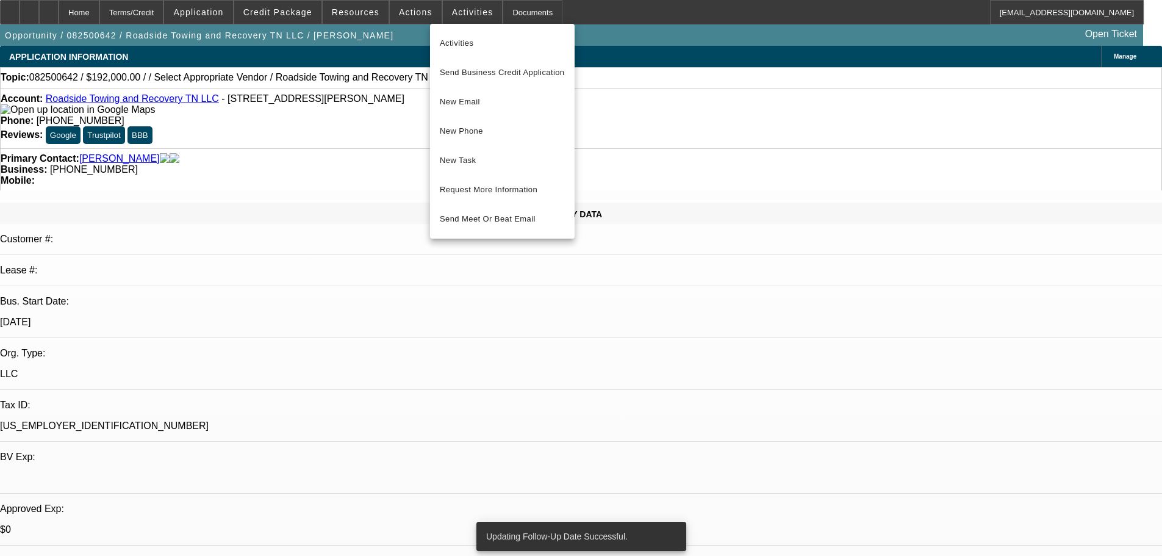
click at [406, 25] on div at bounding box center [581, 278] width 1162 height 556
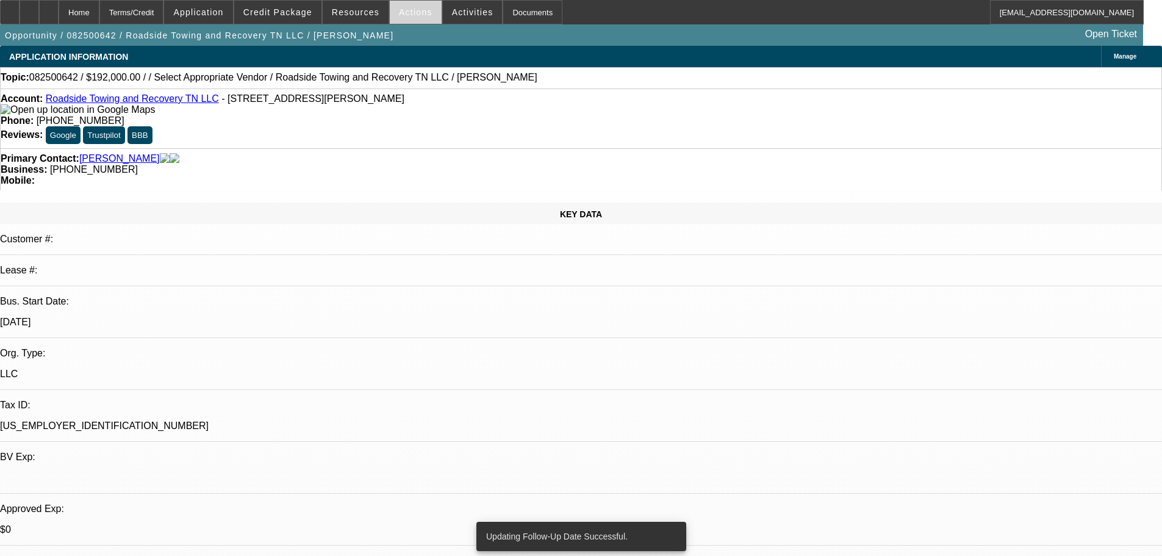
click at [404, 7] on span "Actions" at bounding box center [416, 12] width 34 height 10
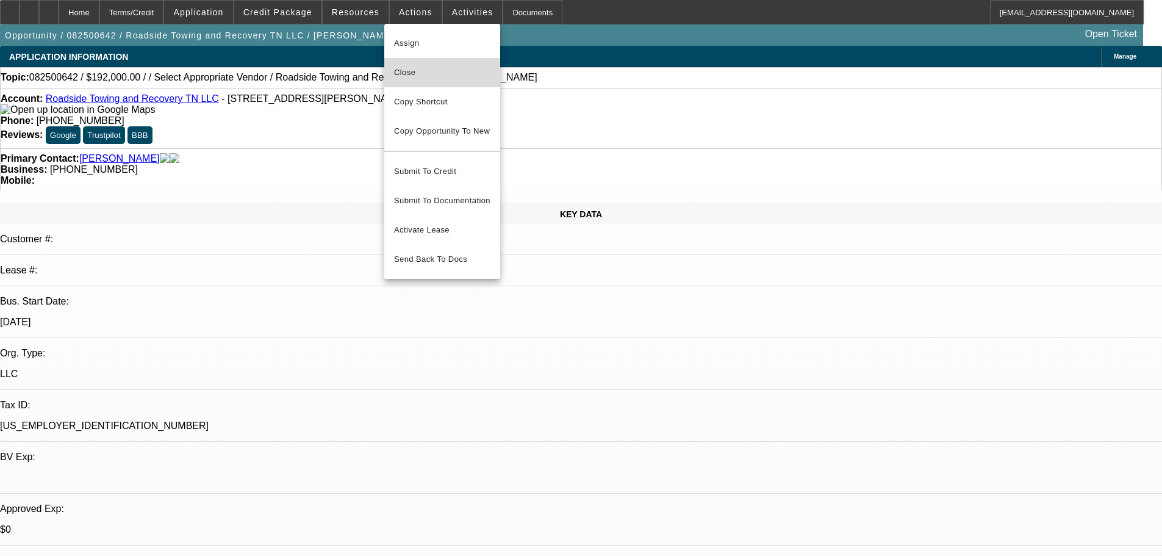
click at [456, 71] on span "Close" at bounding box center [442, 72] width 96 height 15
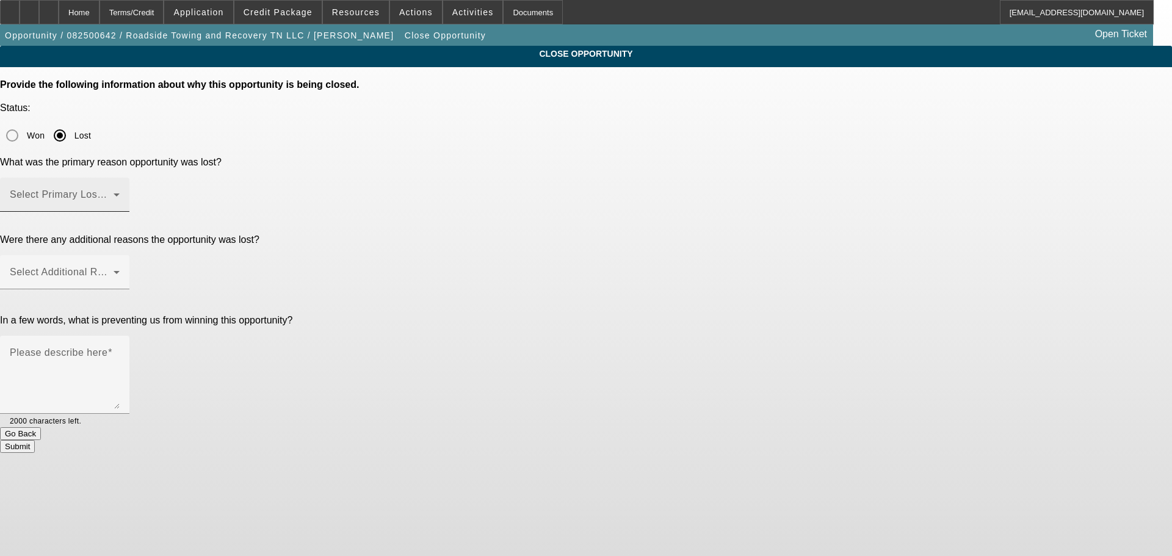
click at [120, 178] on div "Select Primary Lost Reason" at bounding box center [65, 195] width 110 height 34
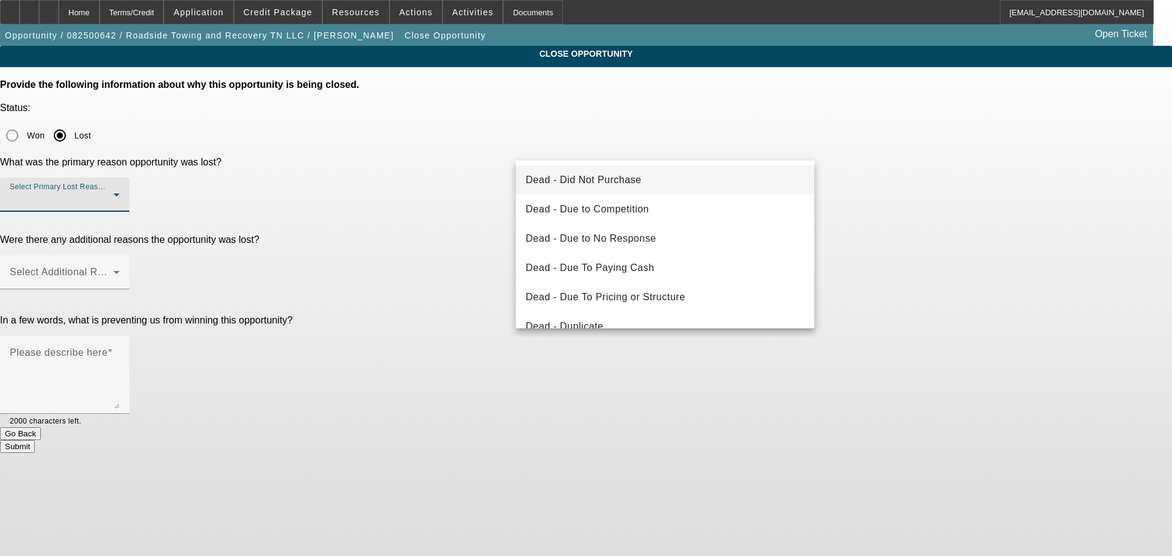
click at [660, 146] on div at bounding box center [586, 278] width 1172 height 556
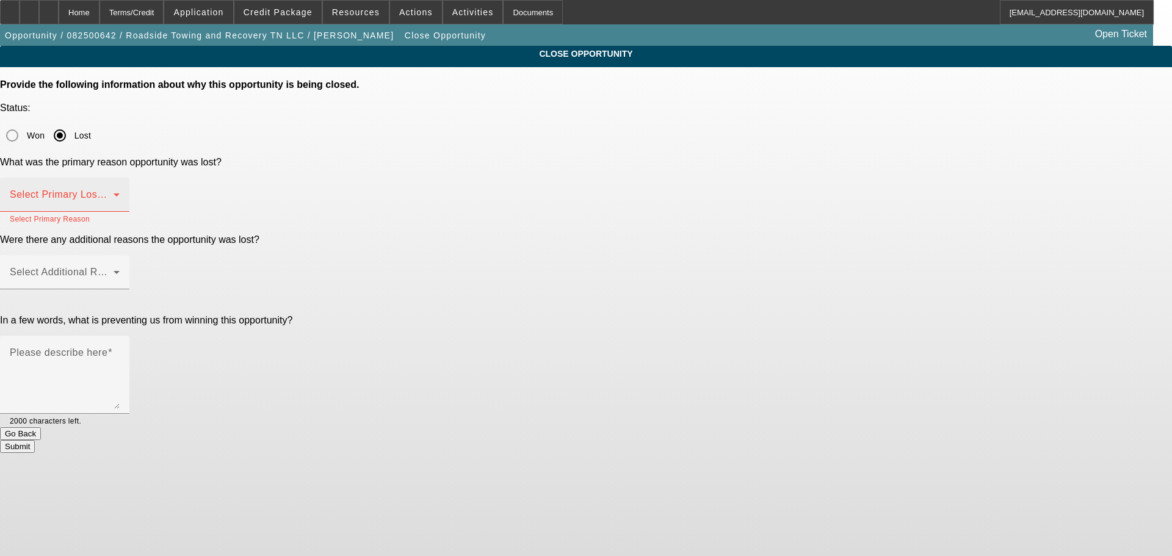
click at [113, 192] on span at bounding box center [62, 199] width 104 height 15
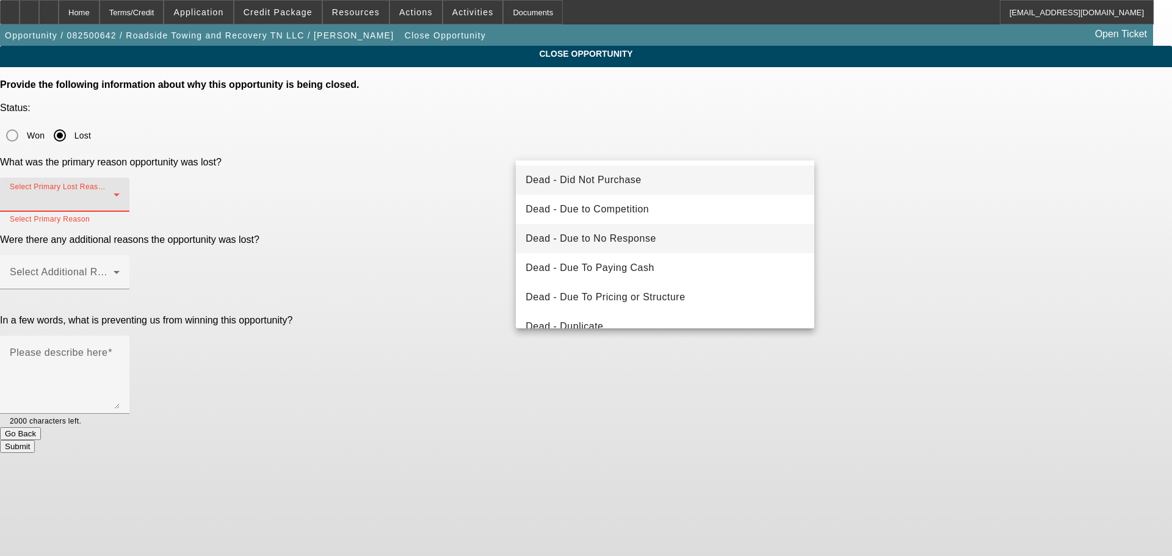
click at [712, 247] on mat-option "Dead - Due to No Response" at bounding box center [665, 238] width 298 height 29
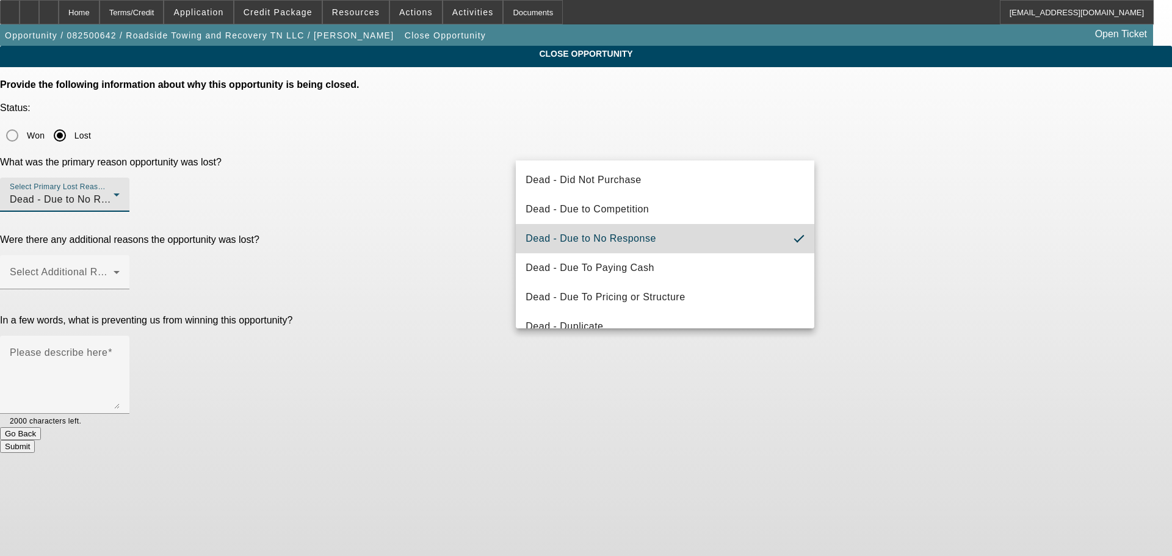
drag, startPoint x: 881, startPoint y: 218, endPoint x: 835, endPoint y: 212, distance: 46.1
click at [879, 218] on div "CLOSE OPPORTUNITY Provide the following information about why this opportunity …" at bounding box center [586, 249] width 1172 height 407
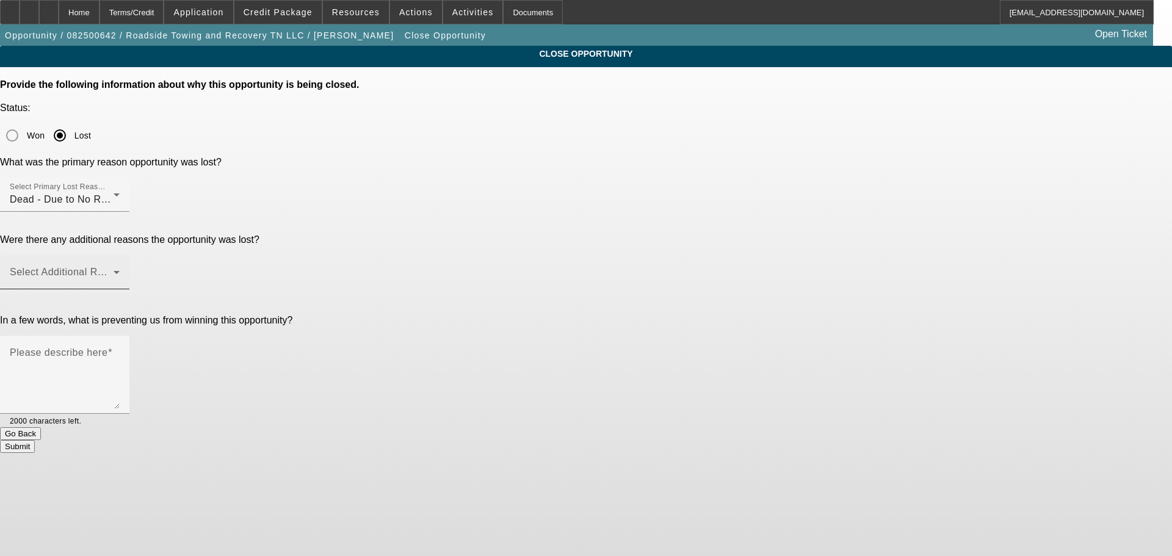
click at [113, 270] on span at bounding box center [62, 277] width 104 height 15
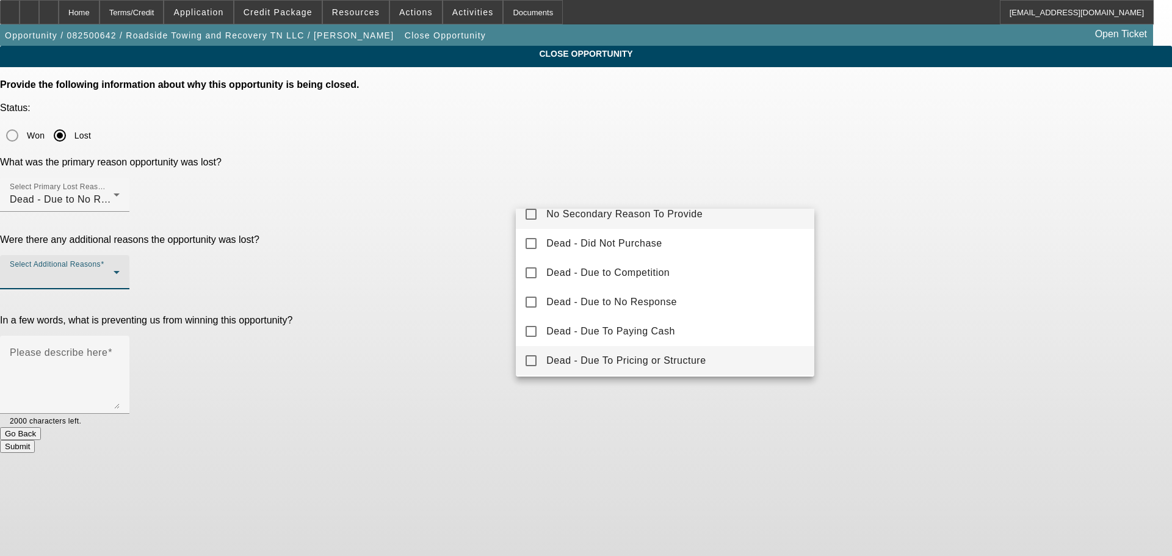
scroll to position [13, 0]
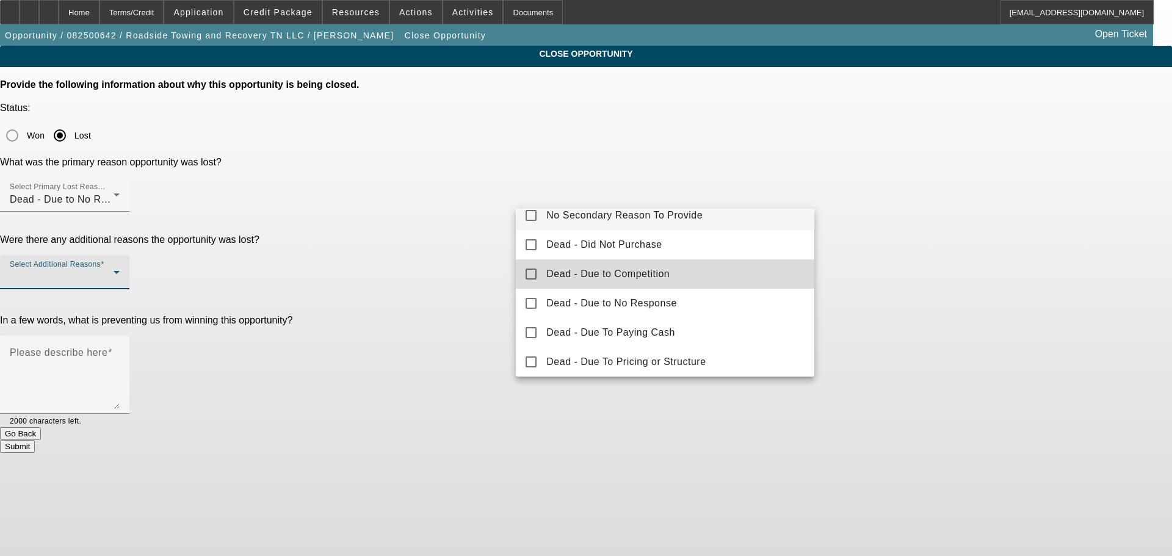
click at [701, 273] on mat-option "Dead - Due to Competition" at bounding box center [665, 273] width 298 height 29
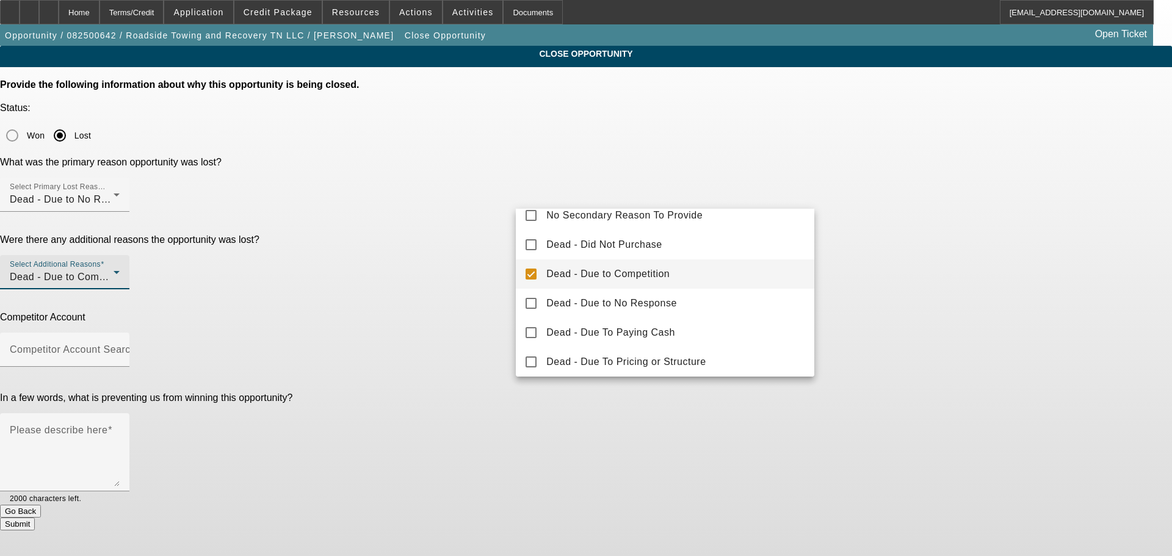
click at [850, 219] on div at bounding box center [586, 278] width 1172 height 556
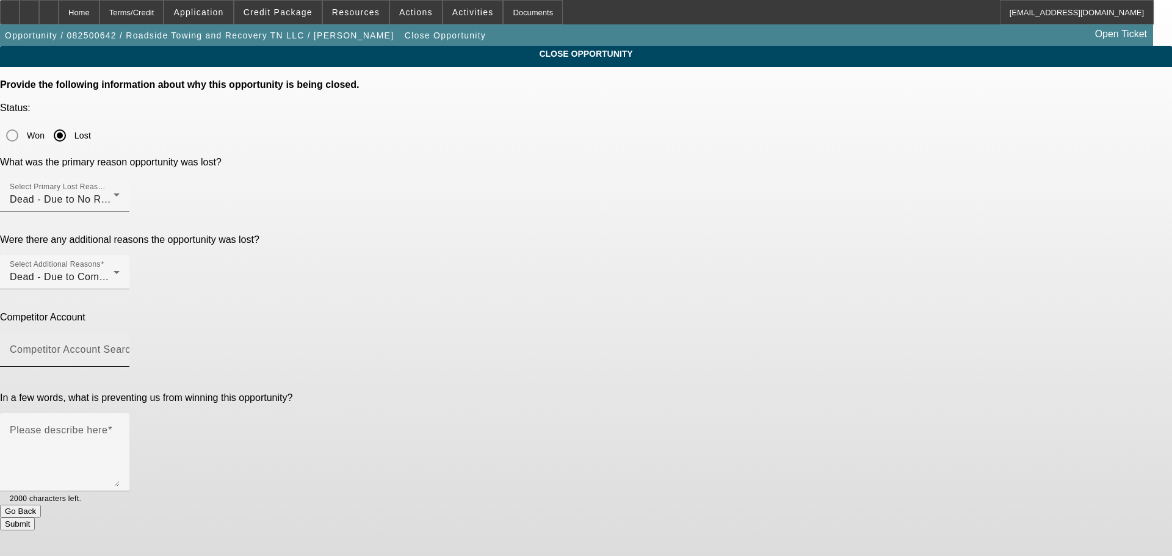
click at [120, 347] on input "Competitor Account Search" at bounding box center [65, 354] width 110 height 15
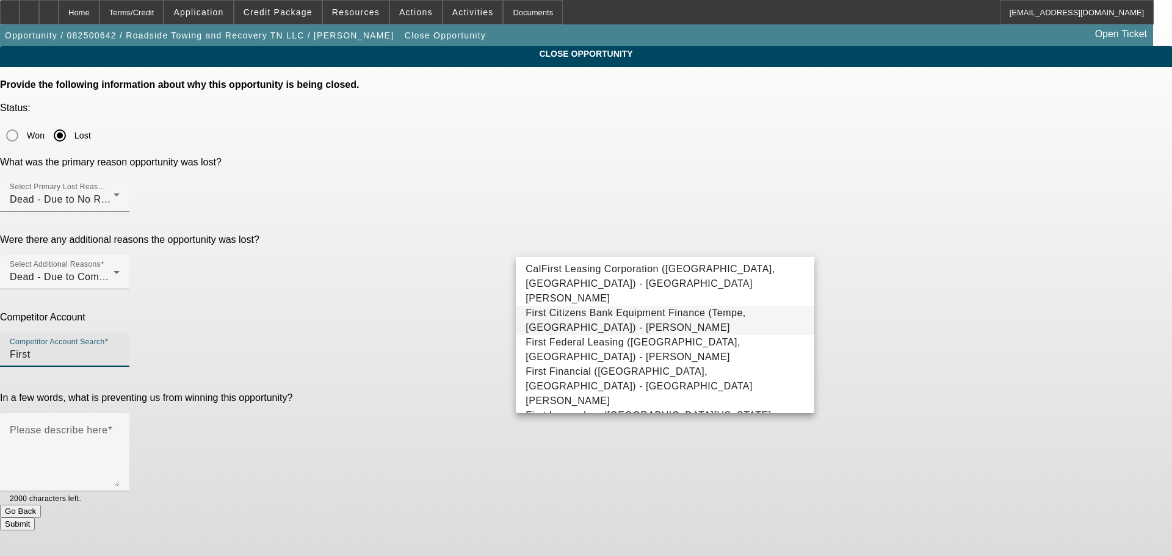
click at [742, 314] on mat-option "First Citizens Bank Equipment Finance (Tempe, AZ) - Ricks, Ron" at bounding box center [665, 320] width 298 height 29
type input "First Citizens Bank Equipment Finance (Tempe, AZ) - Ricks, Ron"
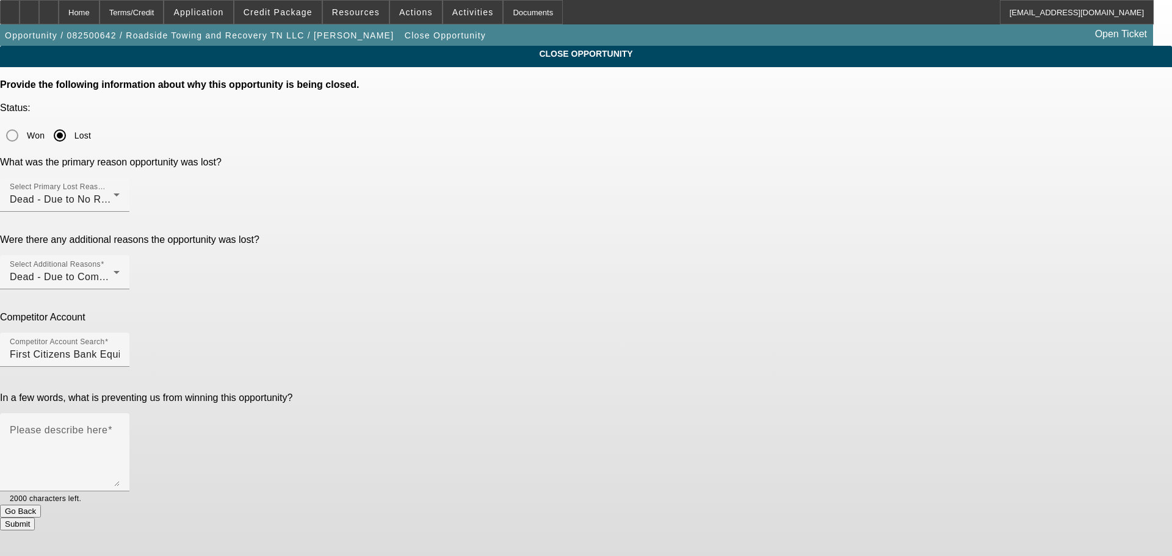
click at [902, 288] on div "CLOSE OPPORTUNITY Provide the following information about why this opportunity …" at bounding box center [586, 288] width 1172 height 485
click at [120, 413] on div "Please describe here" at bounding box center [65, 452] width 110 height 78
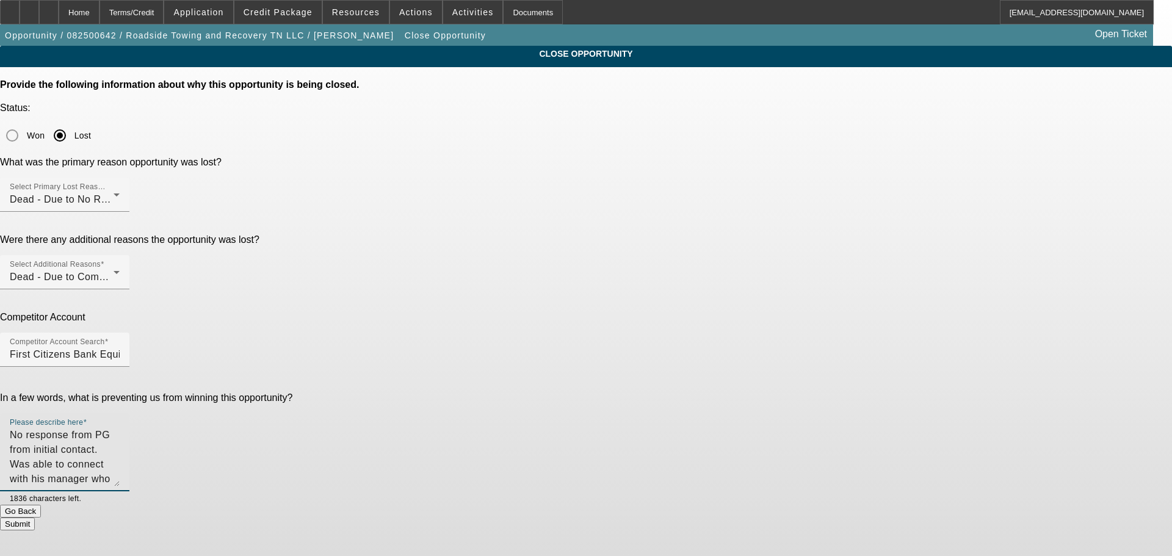
click at [120, 428] on textarea "No response from PG from initial contact. Was able to connect with his manager …" at bounding box center [65, 457] width 110 height 59
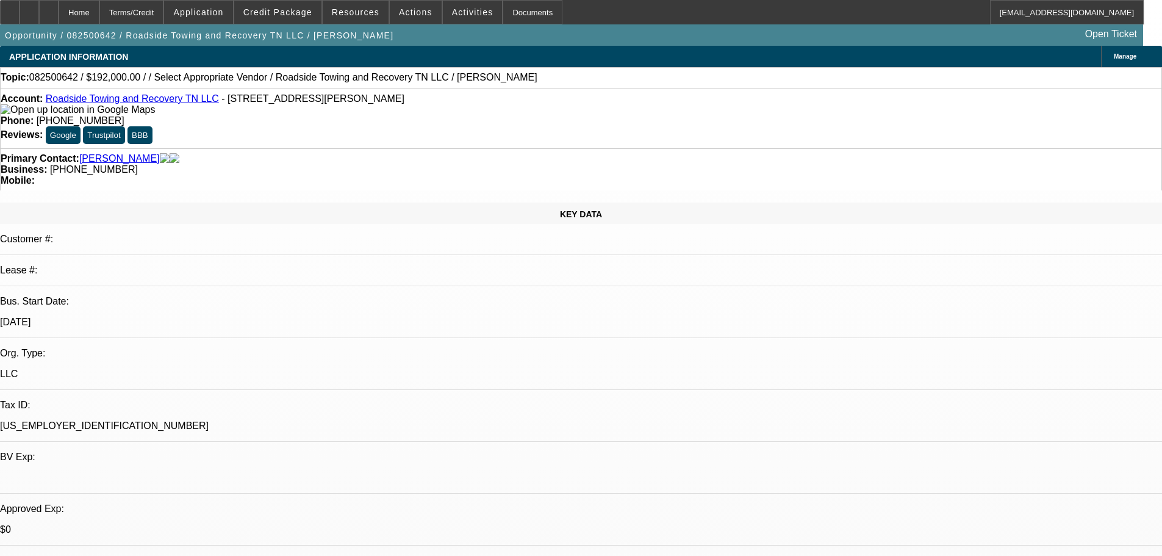
select select "0.2"
select select "2"
select select "0.1"
select select "4"
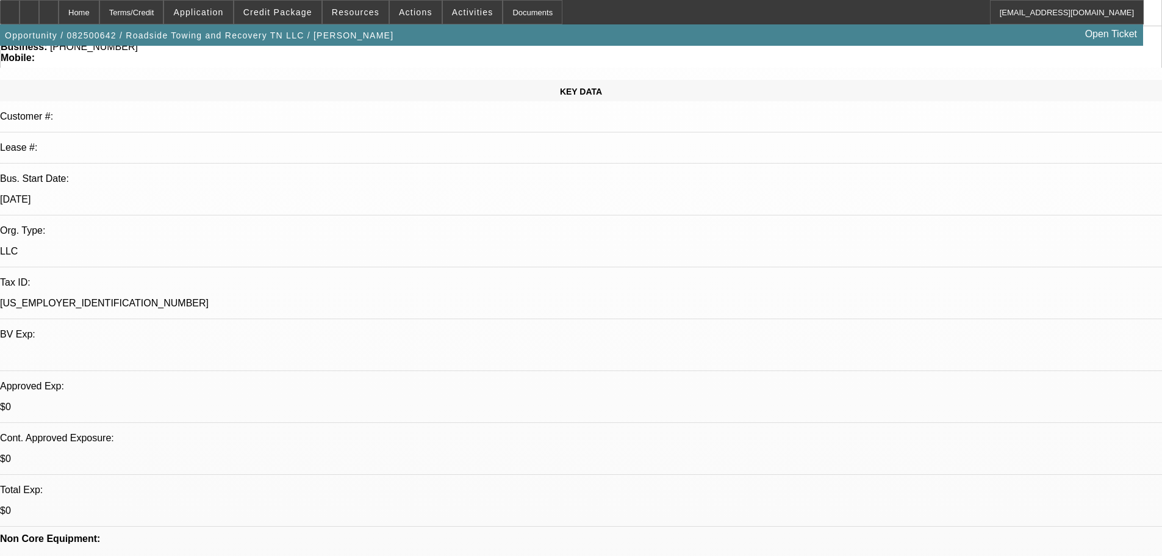
scroll to position [122, 0]
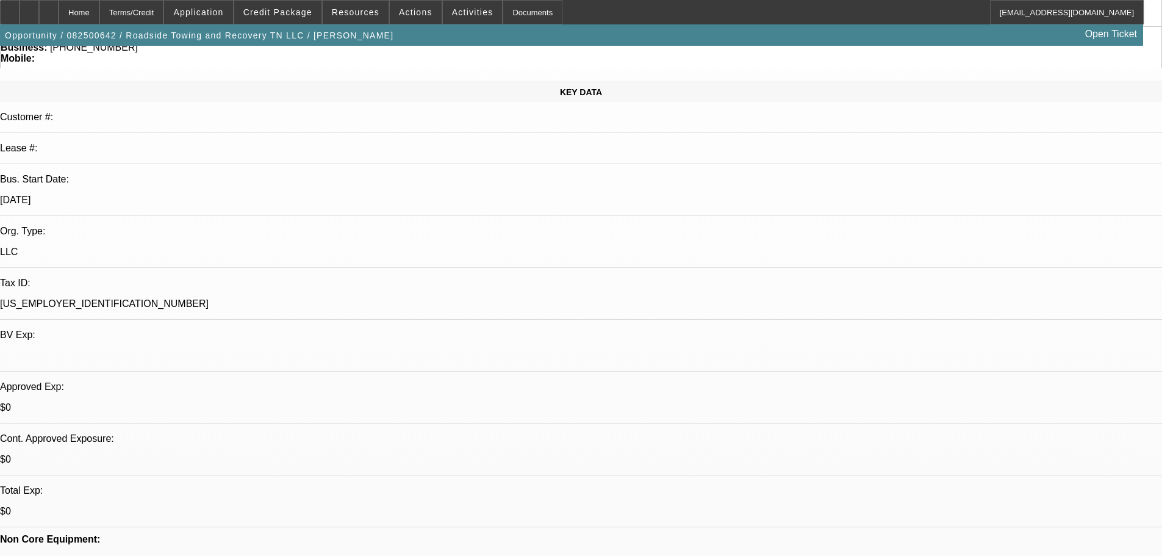
drag, startPoint x: 909, startPoint y: 203, endPoint x: 902, endPoint y: 157, distance: 46.9
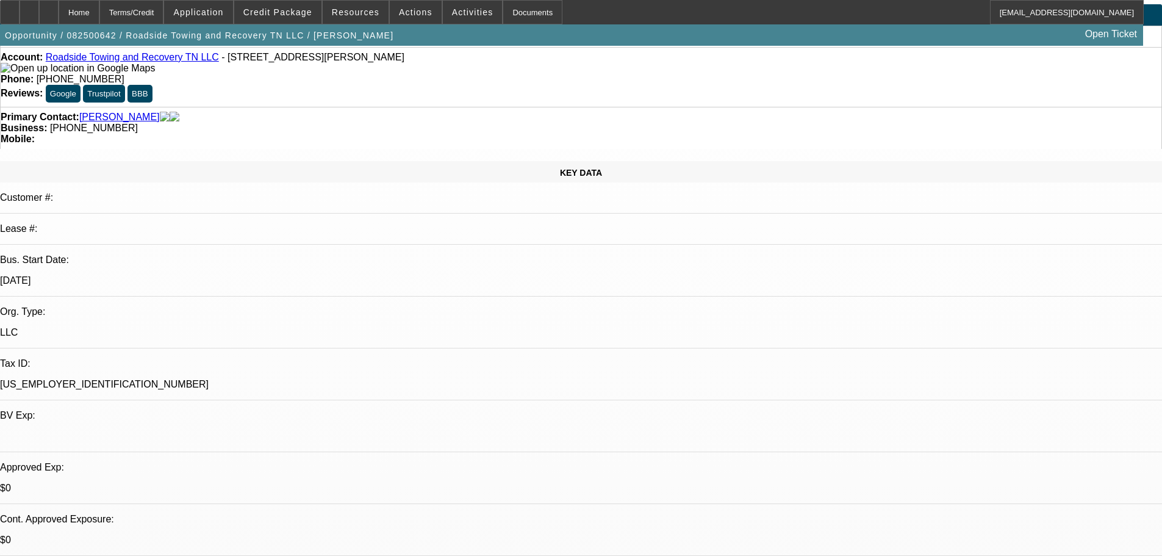
scroll to position [104, 0]
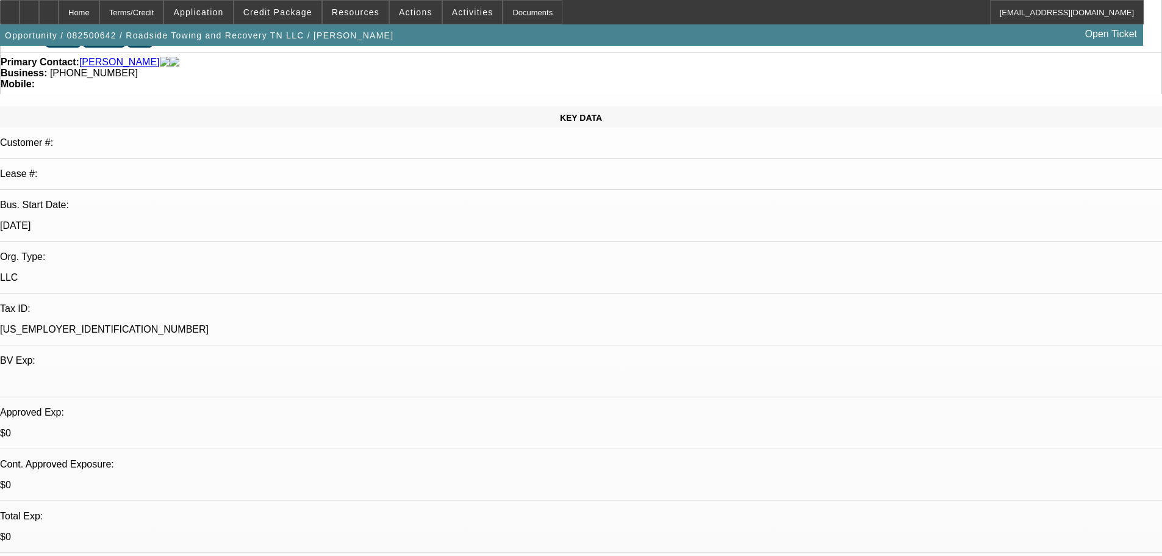
drag, startPoint x: 420, startPoint y: 356, endPoint x: 423, endPoint y: 369, distance: 12.6
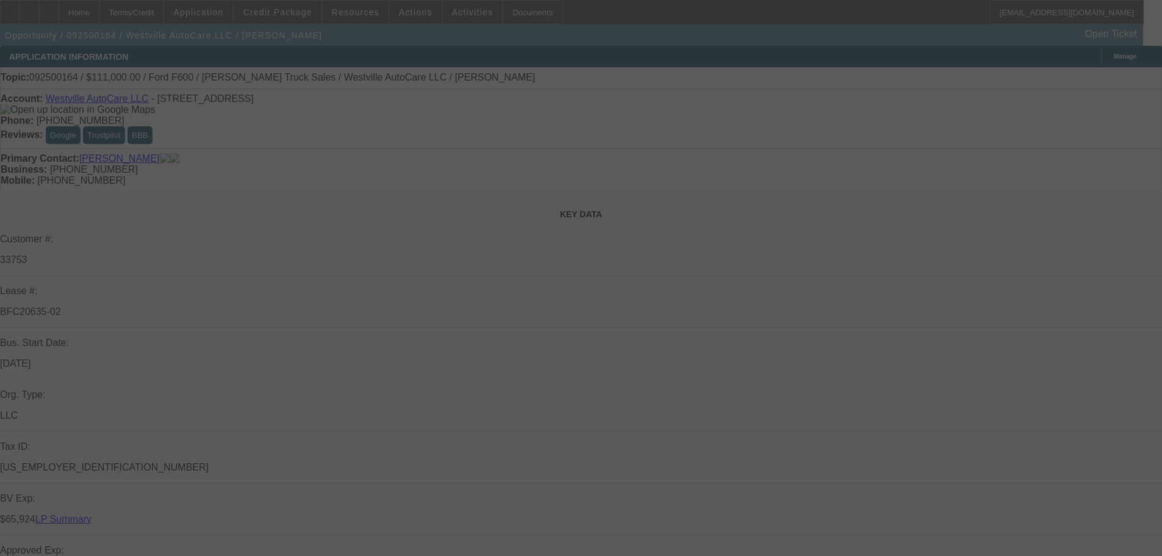
select select "0"
select select "2"
select select "0"
select select "6"
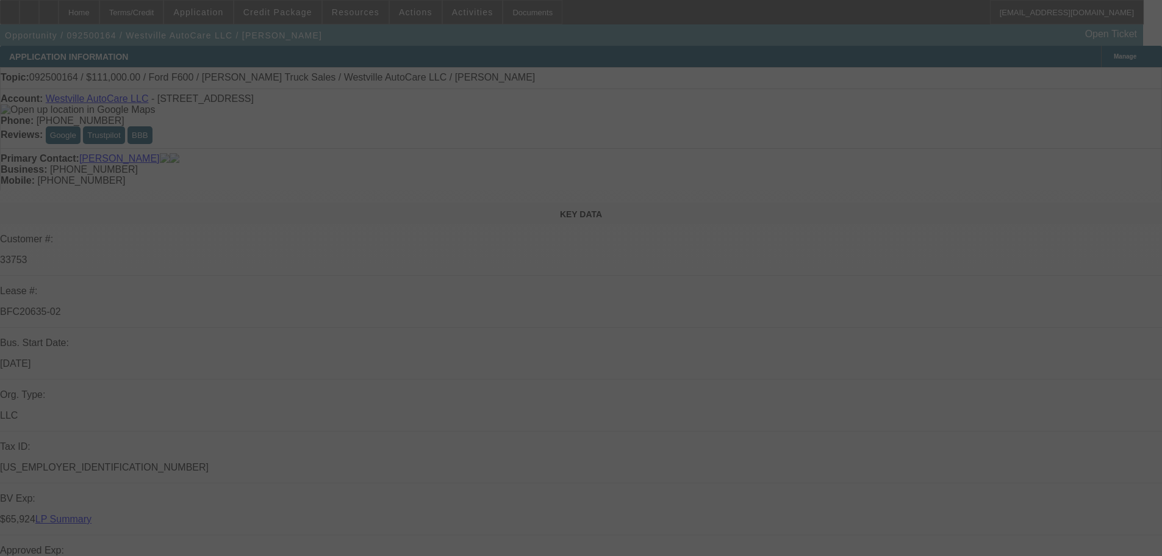
select select "0"
select select "2"
select select "0"
select select "6"
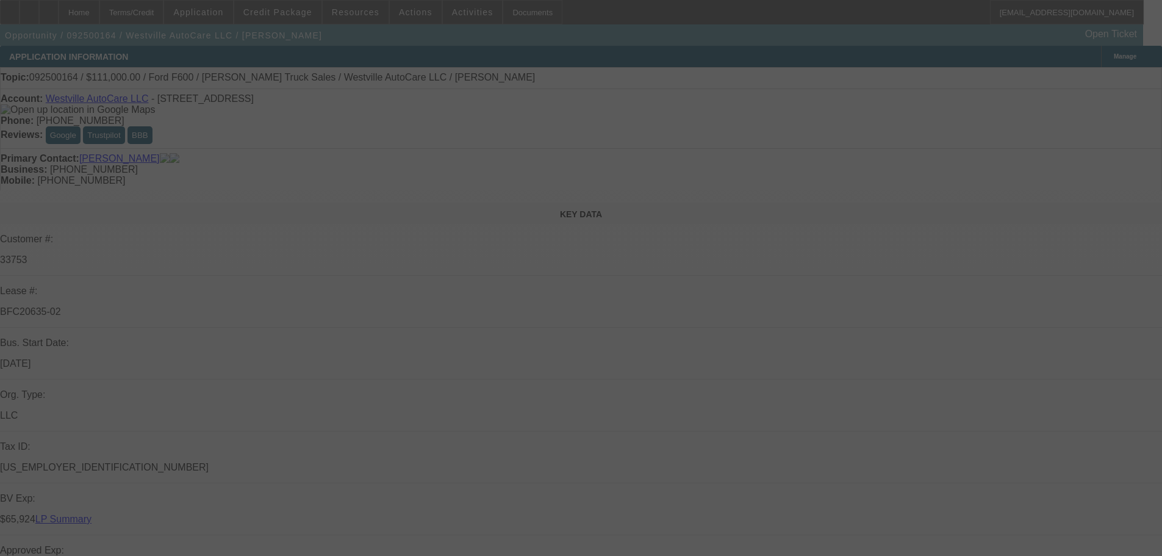
select select "0"
select select "2"
select select "0"
select select "6"
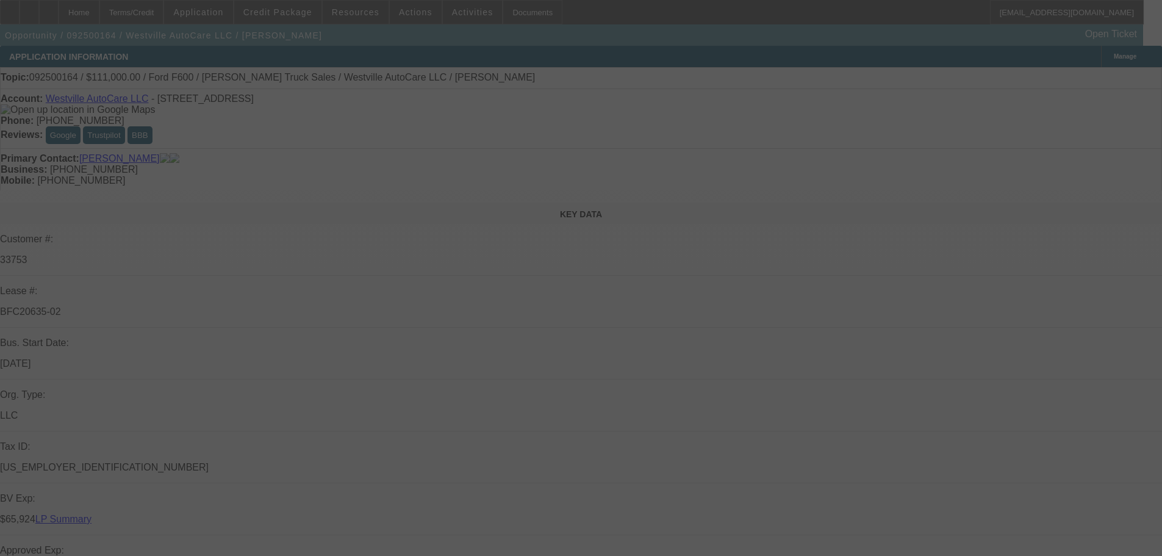
select select "0"
select select "2"
select select "0"
select select "6"
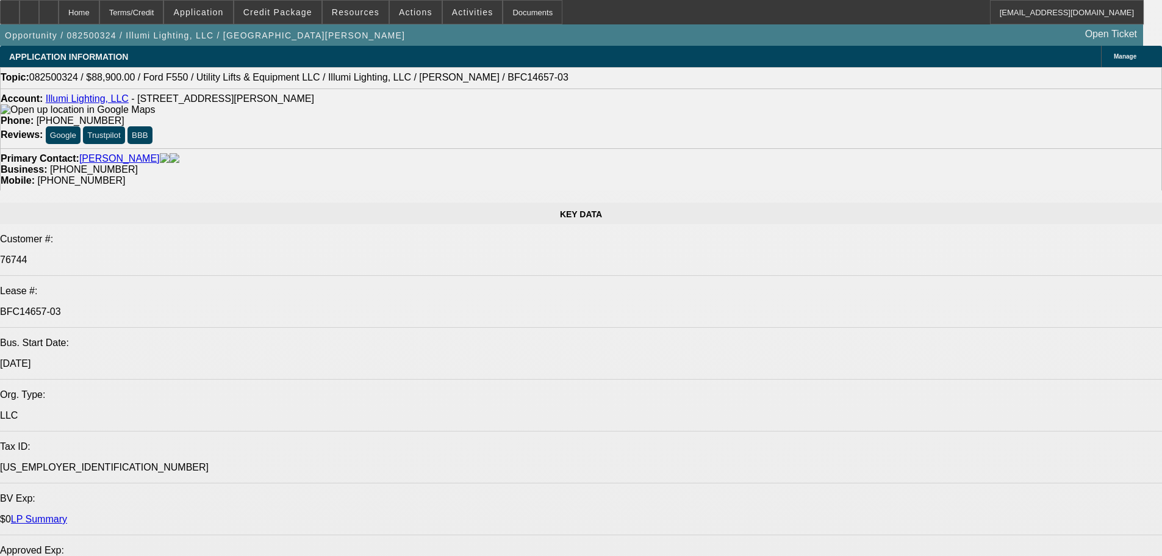
select select "0"
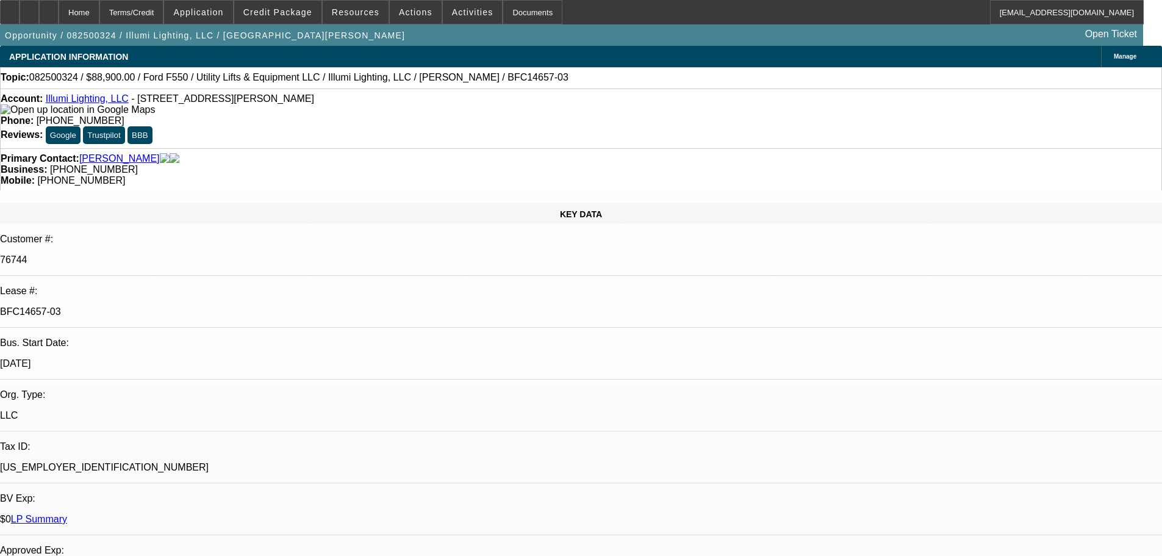
select select "3"
select select "0"
select select "6"
select select "0"
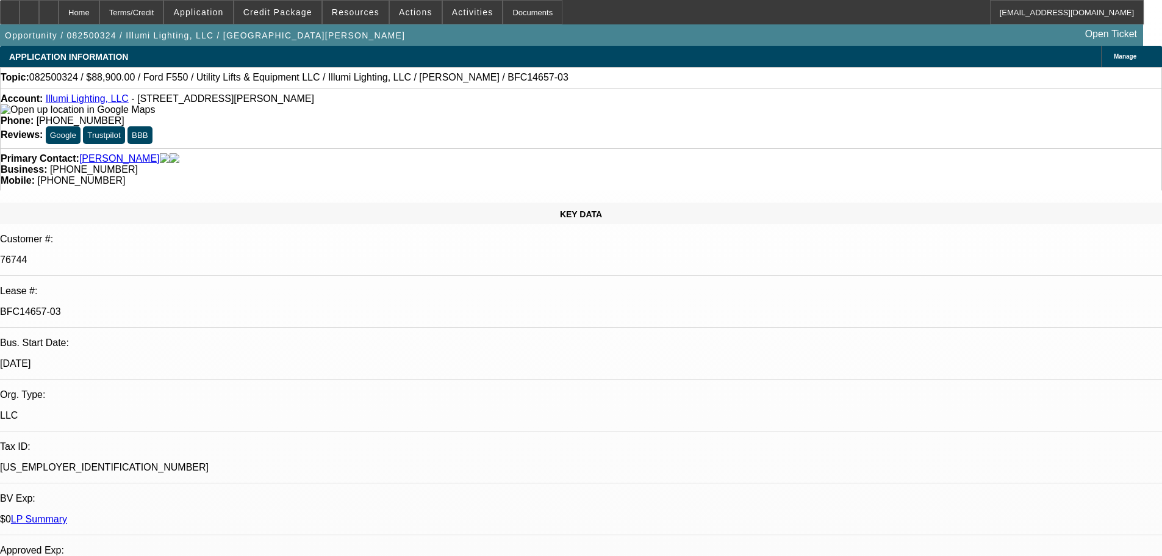
select select "3"
select select "0"
select select "6"
select select "0"
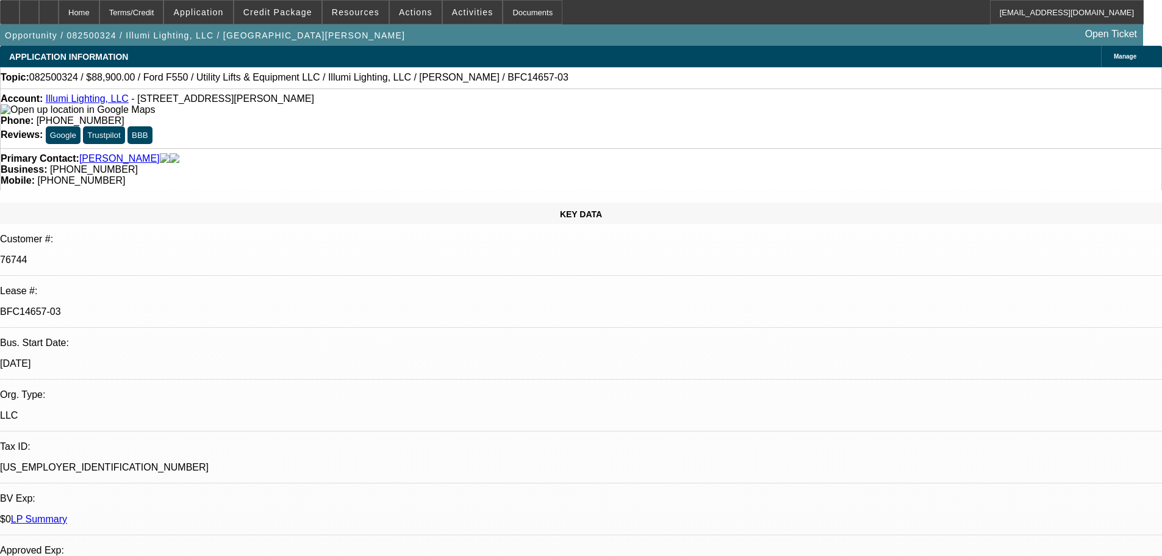
select select "3"
select select "0"
select select "6"
select select "0"
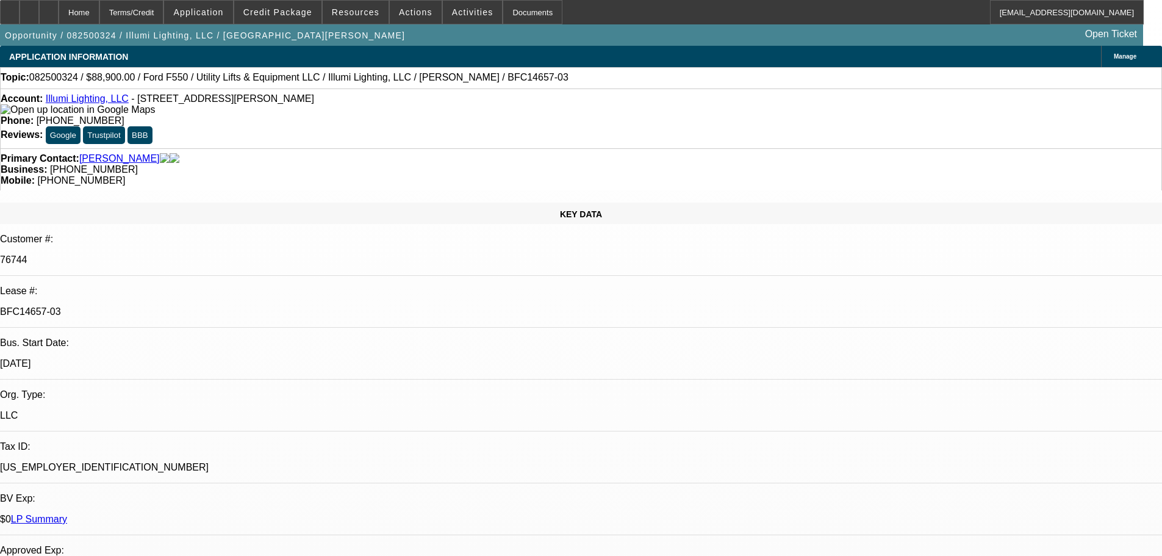
select select "3"
select select "0"
select select "6"
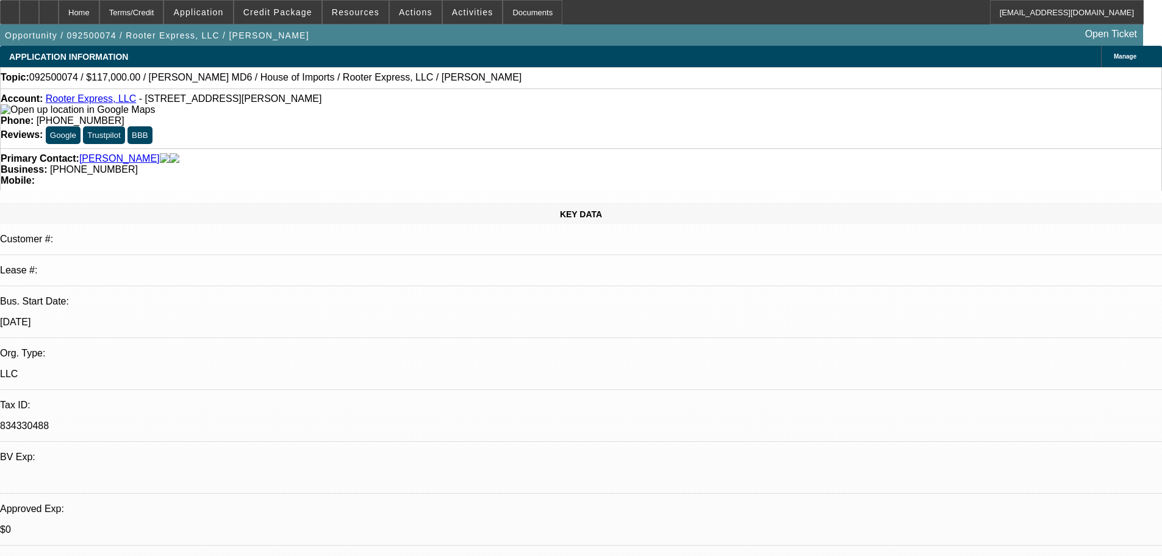
select select "0"
select select "2"
select select "0"
select select "6"
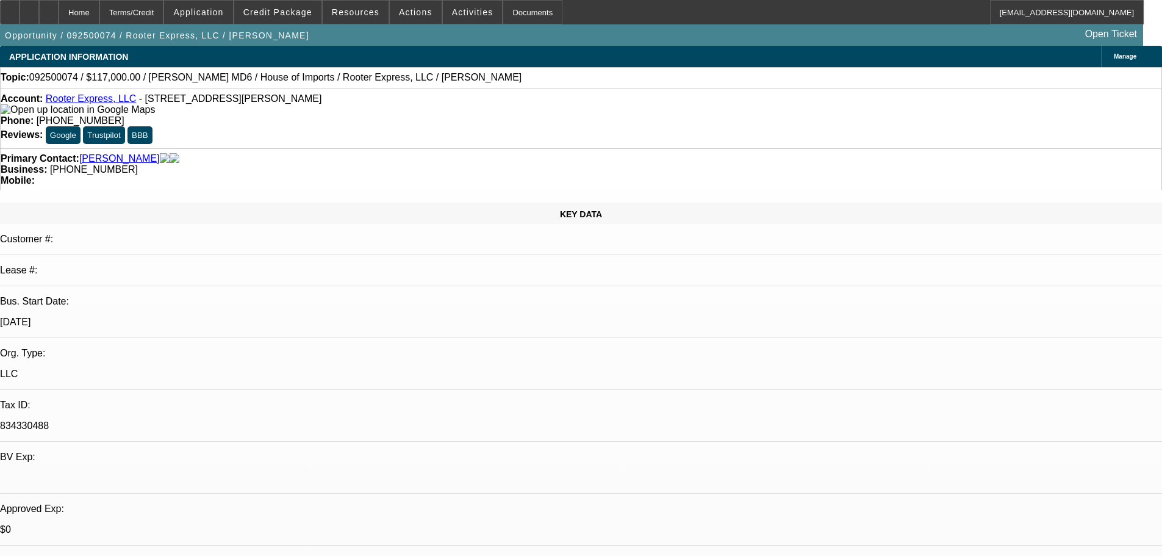
select select "0"
select select "2"
select select "0"
select select "6"
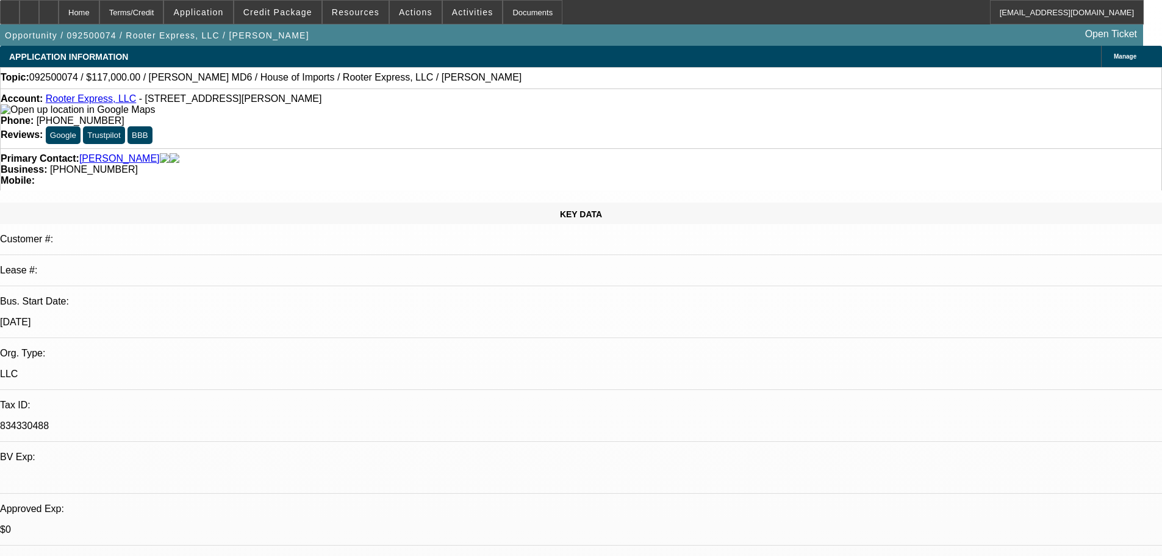
select select "0.1"
select select "0"
select select "2"
select select "0"
select select "6"
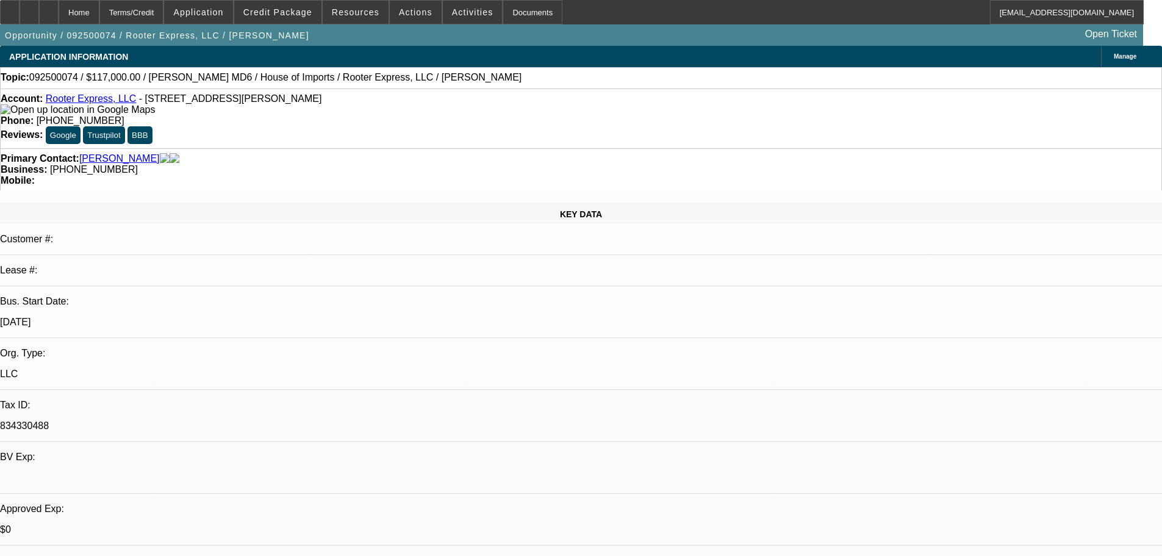
select select "0"
select select "3"
select select "0"
select select "6"
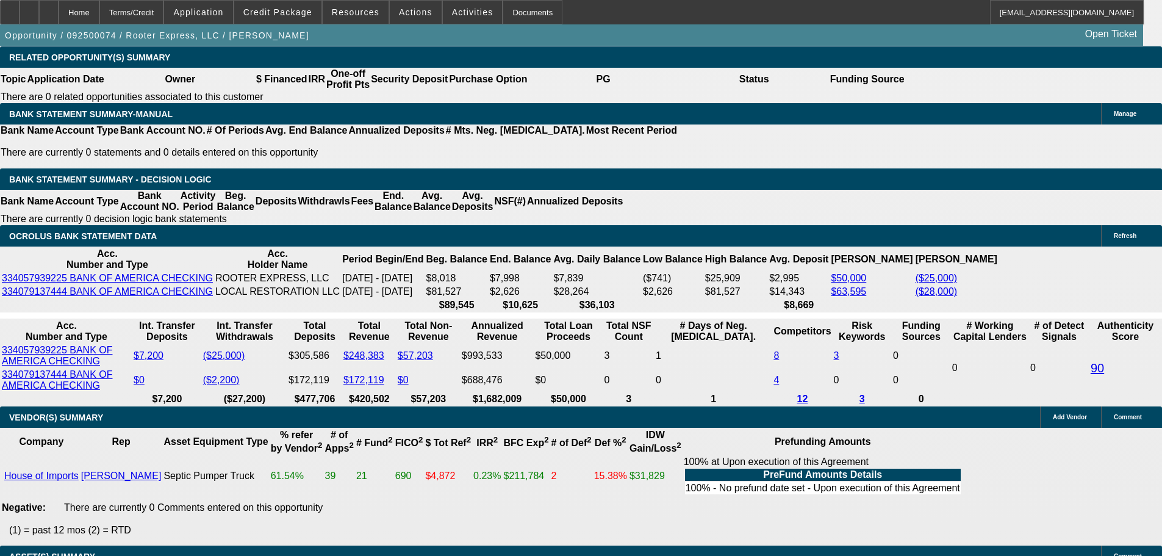
drag, startPoint x: 409, startPoint y: 272, endPoint x: 450, endPoint y: 456, distance: 188.6
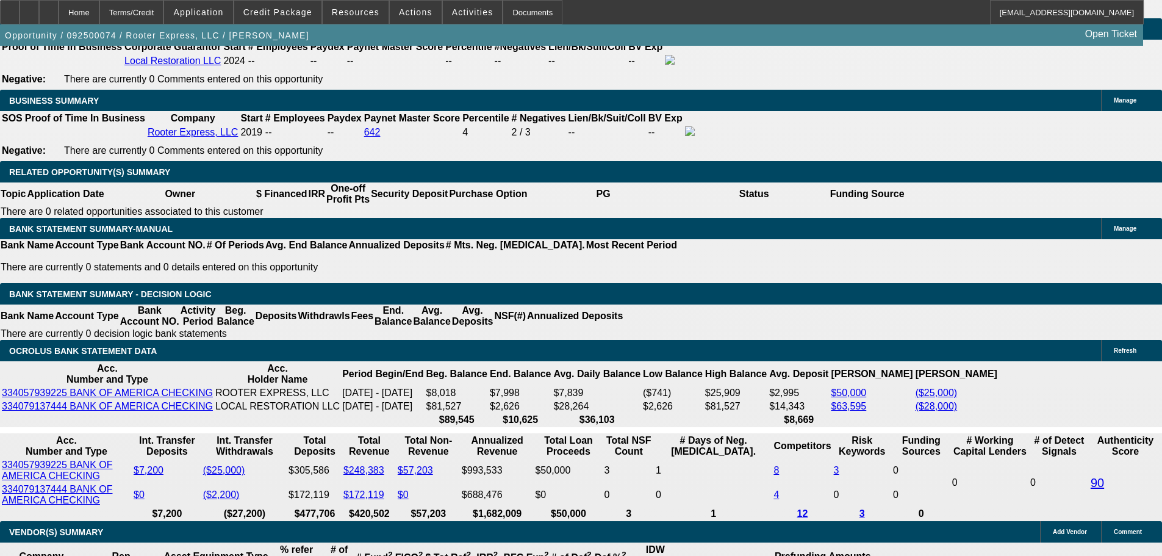
scroll to position [1937, 0]
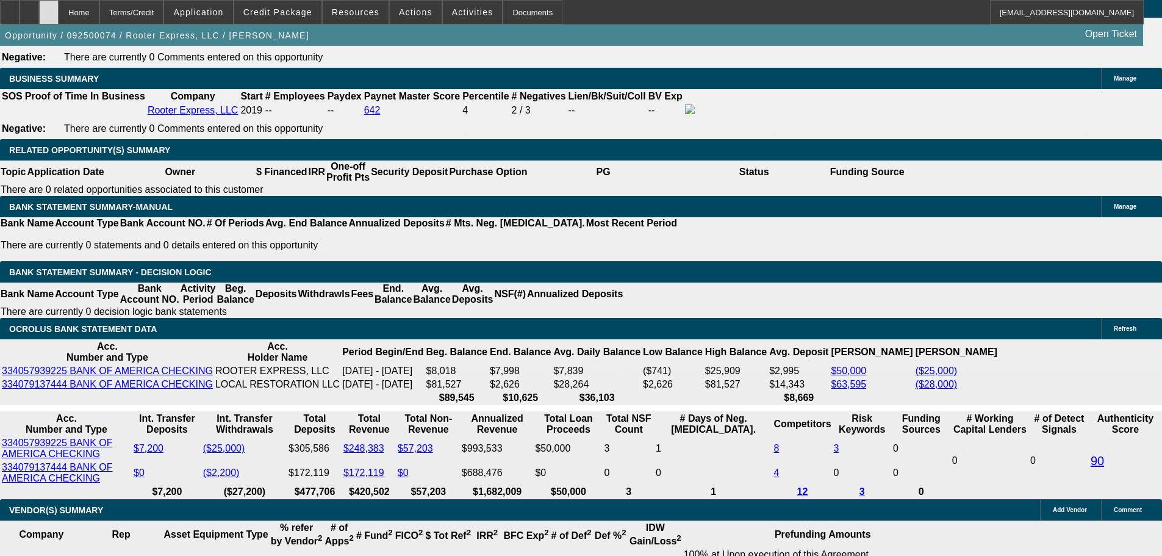
click at [49, 8] on icon at bounding box center [49, 8] width 0 height 0
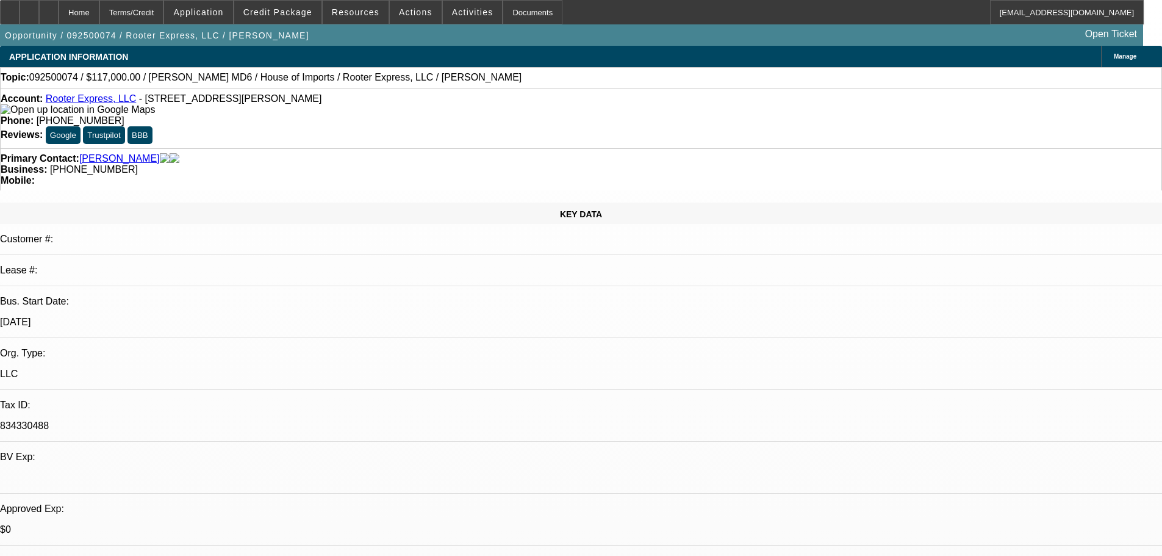
select select "0"
select select "2"
select select "0"
select select "6"
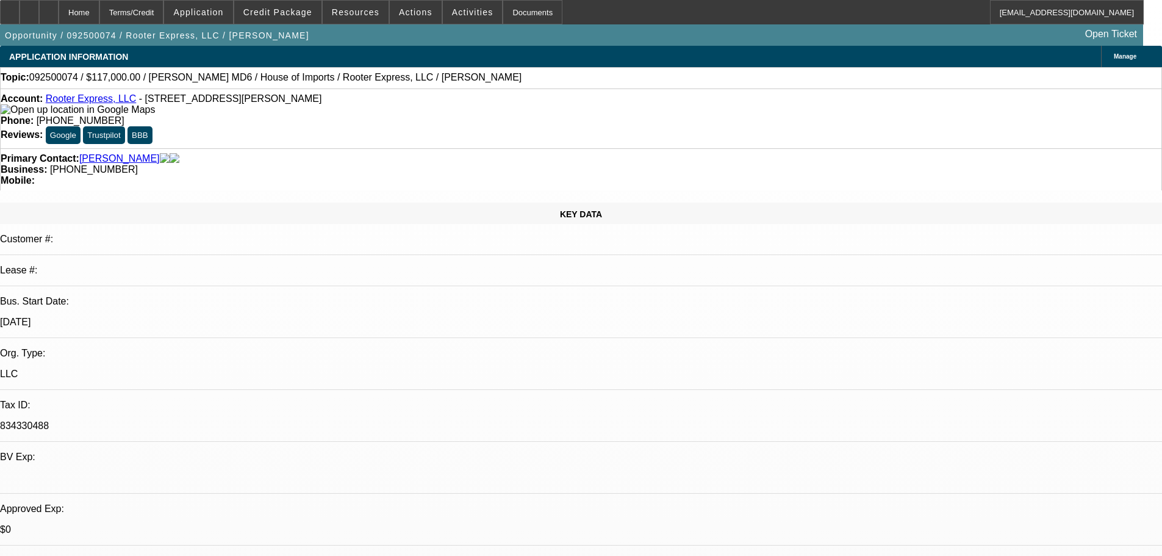
select select "0"
select select "2"
select select "0"
select select "6"
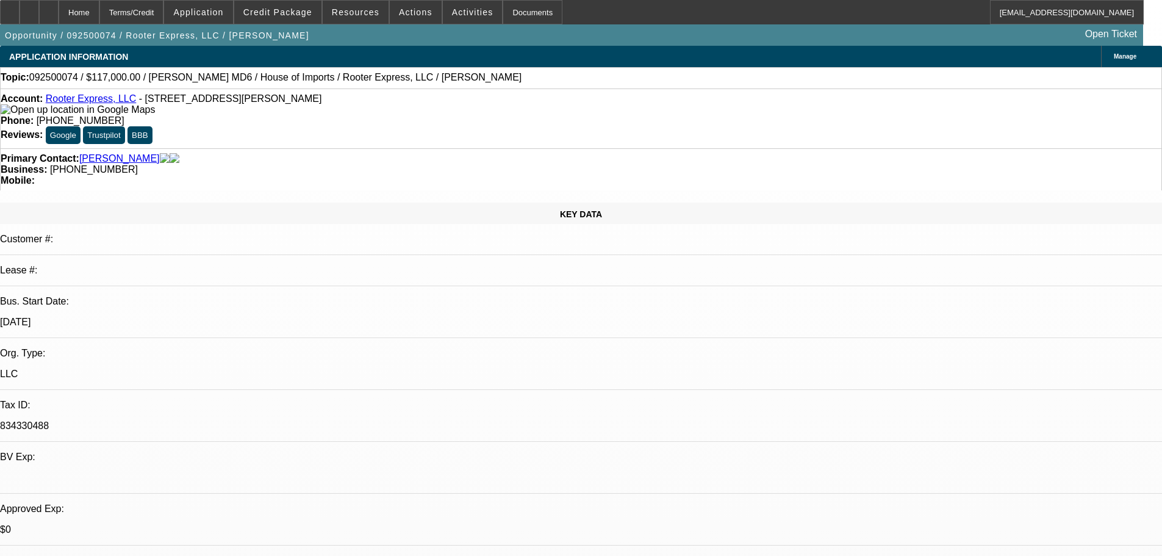
select select "0.1"
select select "0"
select select "2"
select select "0"
select select "6"
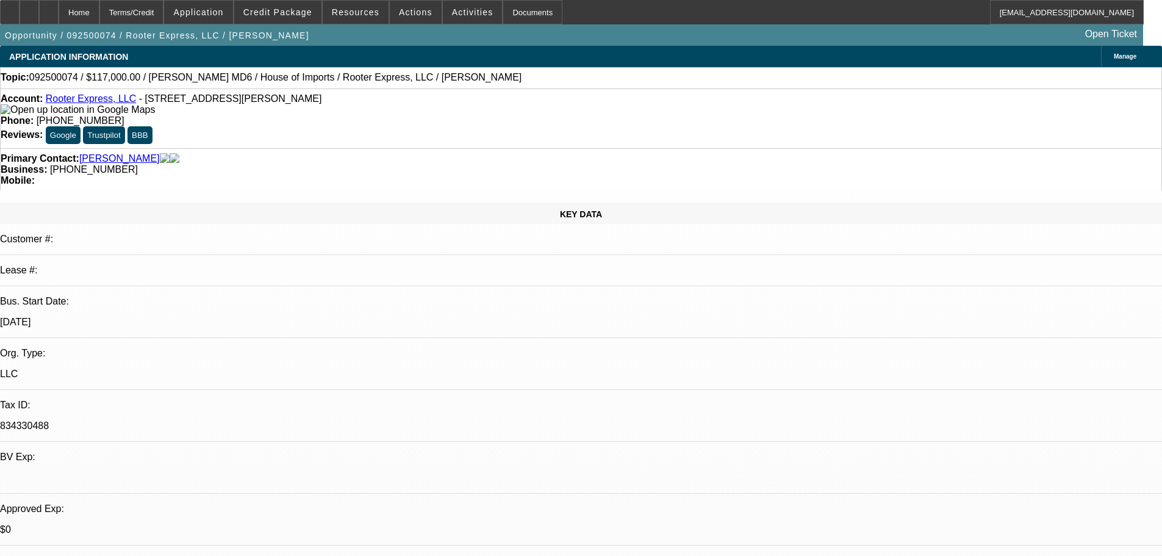
select select "0"
select select "3"
select select "0"
select select "6"
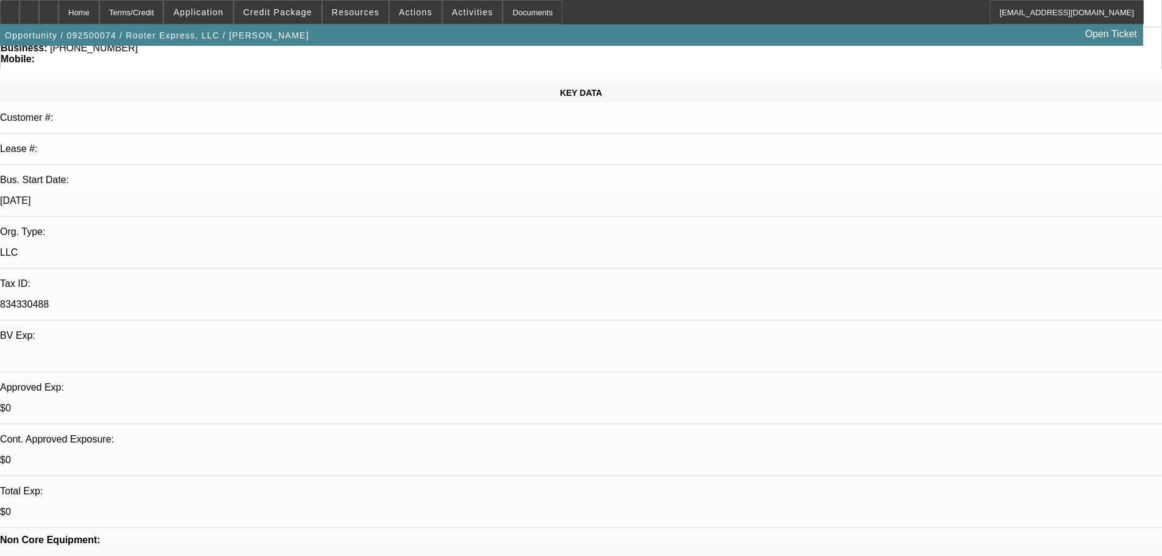
scroll to position [122, 0]
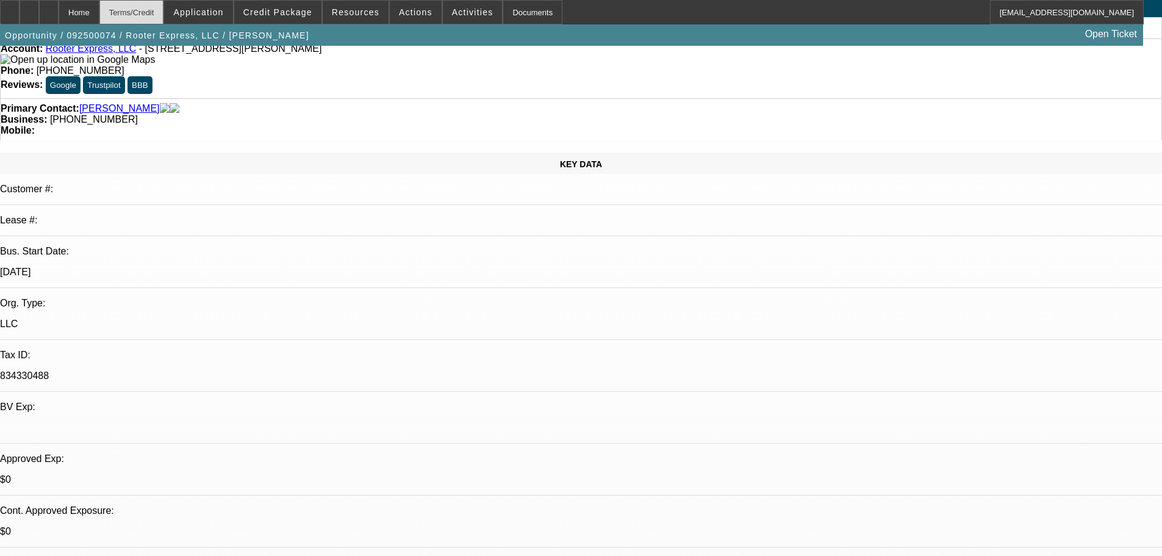
scroll to position [0, 0]
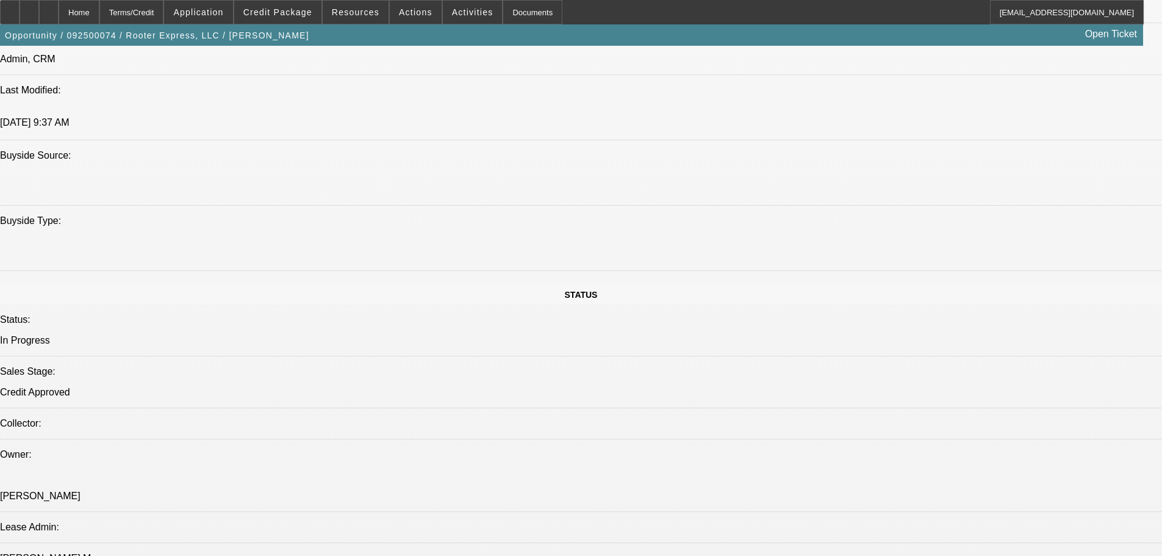
drag, startPoint x: 478, startPoint y: 258, endPoint x: 495, endPoint y: 420, distance: 163.2
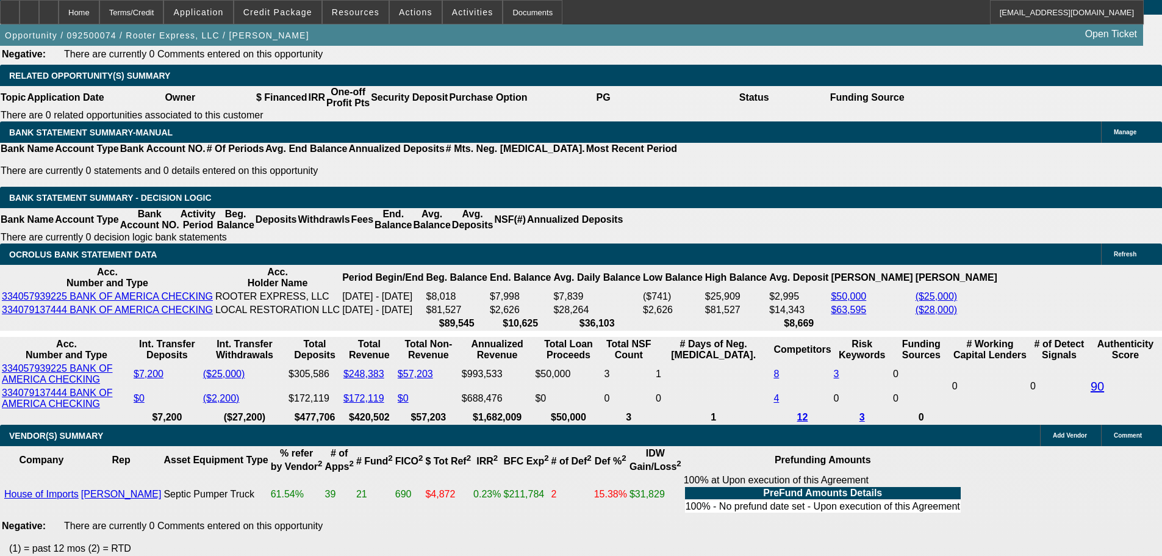
scroll to position [2012, 0]
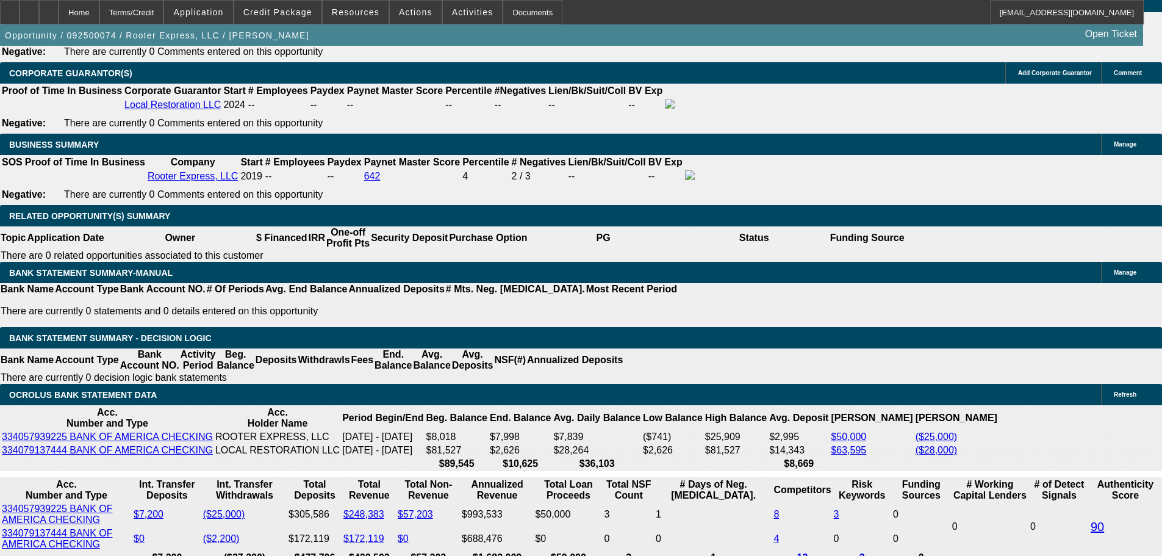
scroll to position [1951, 0]
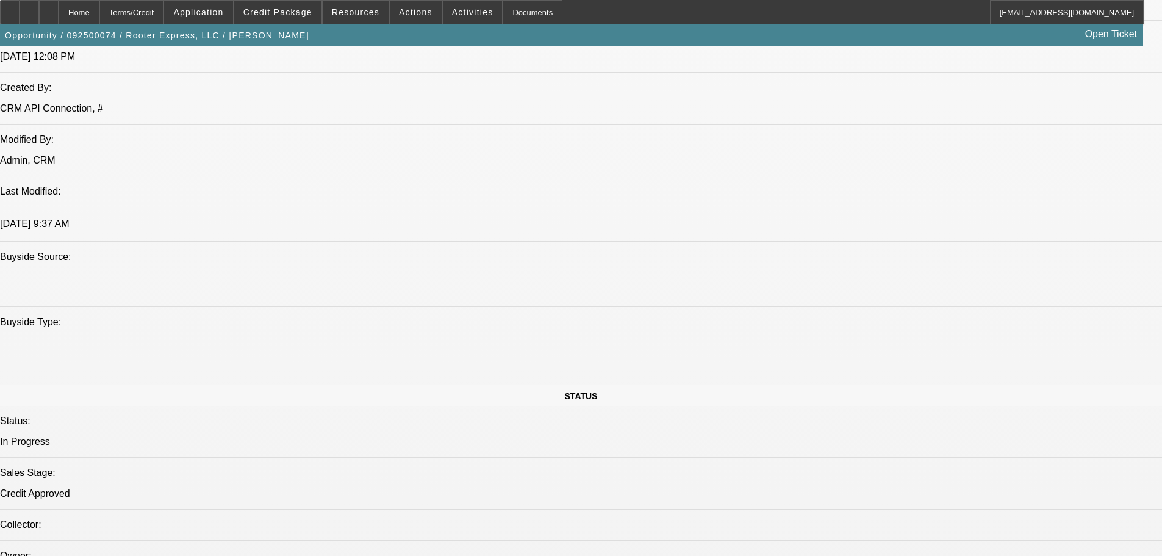
drag, startPoint x: 704, startPoint y: 319, endPoint x: 693, endPoint y: 161, distance: 158.5
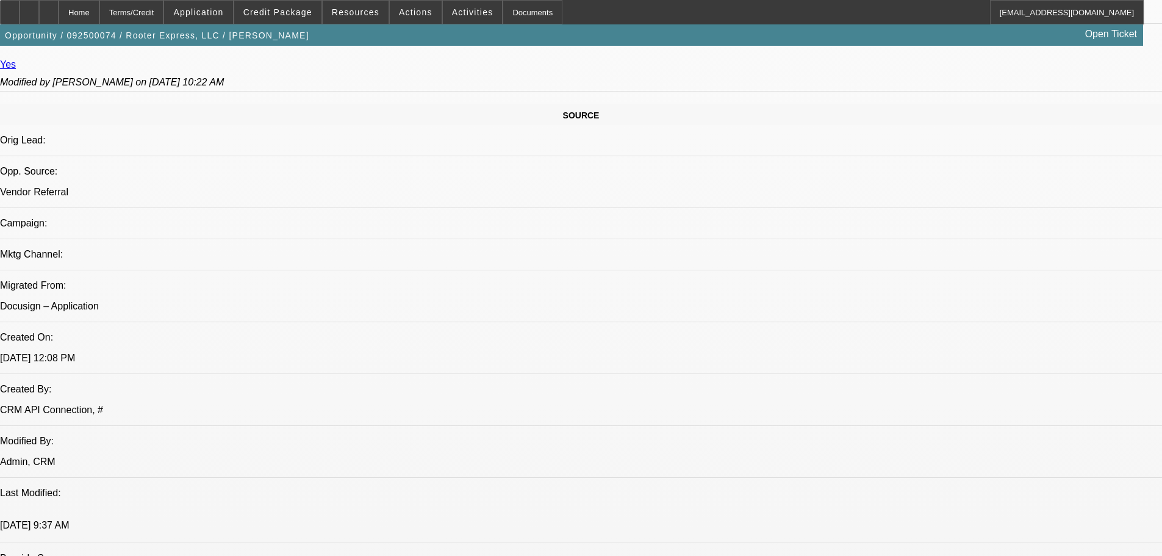
scroll to position [539, 0]
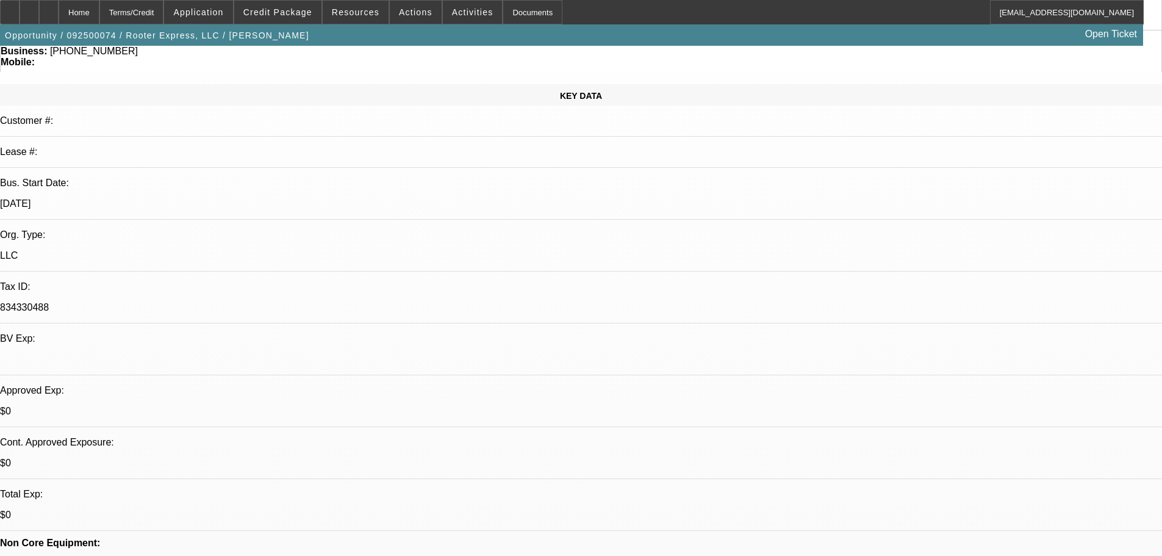
scroll to position [51, 0]
